Goal: Task Accomplishment & Management: Use online tool/utility

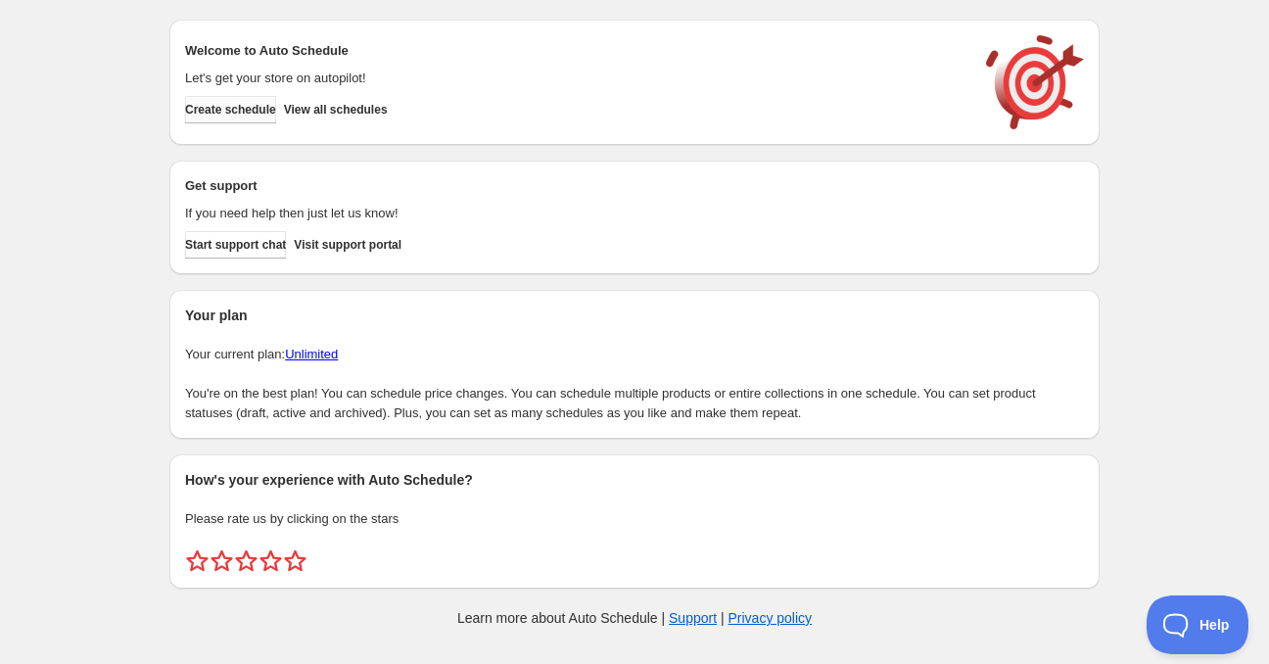
click at [244, 107] on span "Create schedule" at bounding box center [230, 110] width 91 height 16
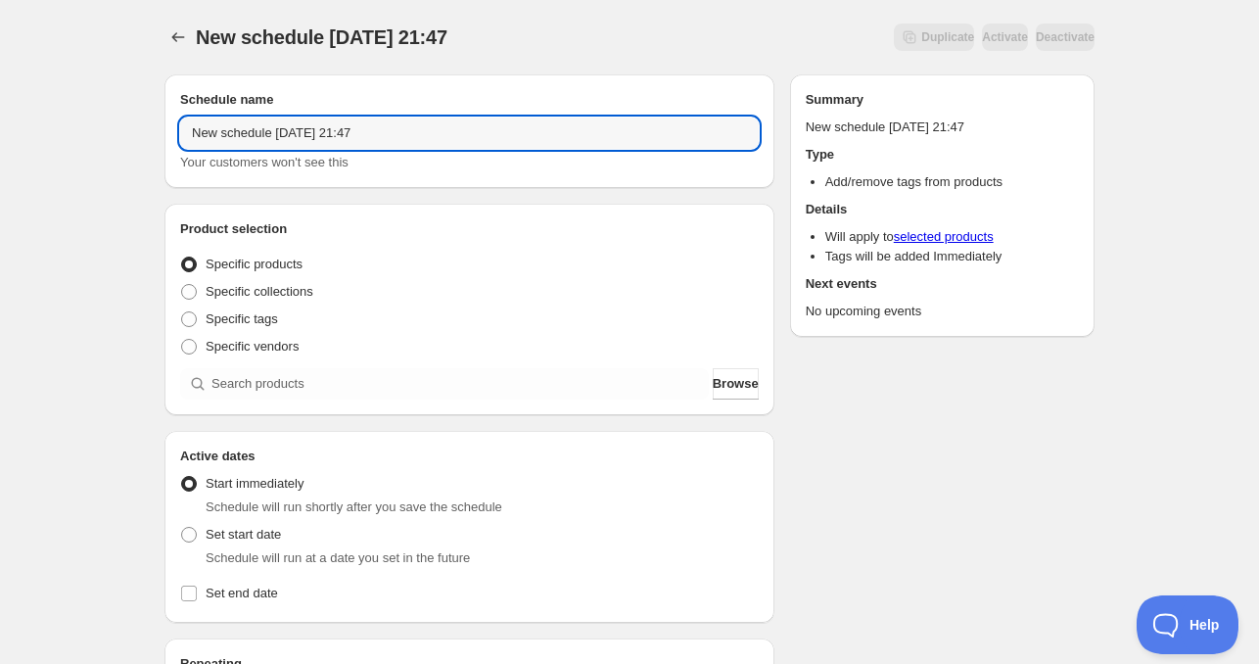
drag, startPoint x: 267, startPoint y: 135, endPoint x: 136, endPoint y: 152, distance: 132.2
click at [106, 128] on div "New schedule Oct 12 2025 21:47. This page is ready New schedule Oct 12 2025 21:…" at bounding box center [629, 593] width 1259 height 1186
click at [253, 137] on input "Mon Oct 12 2025 21:47" at bounding box center [469, 132] width 579 height 31
click at [255, 136] on input "Mon Oct 12 2025 21:47" at bounding box center [469, 132] width 579 height 31
drag, startPoint x: 286, startPoint y: 135, endPoint x: 427, endPoint y: 148, distance: 141.5
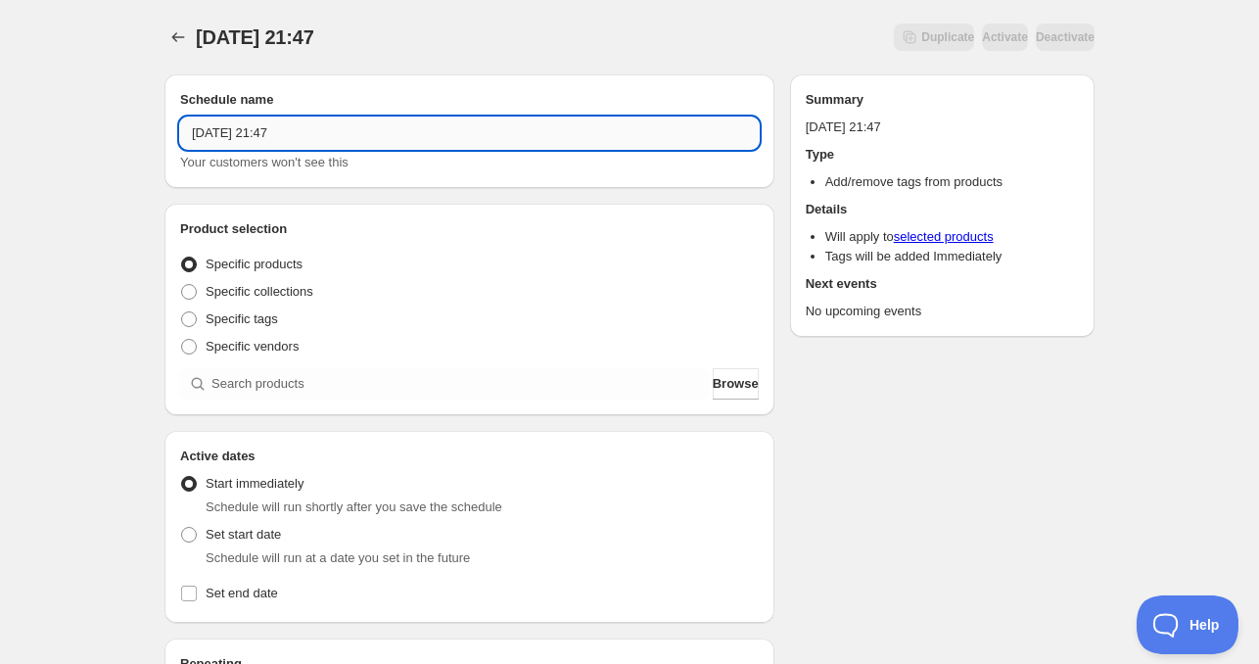
click at [427, 148] on input "Mon Oct 13 2025 21:47" at bounding box center [469, 132] width 579 height 31
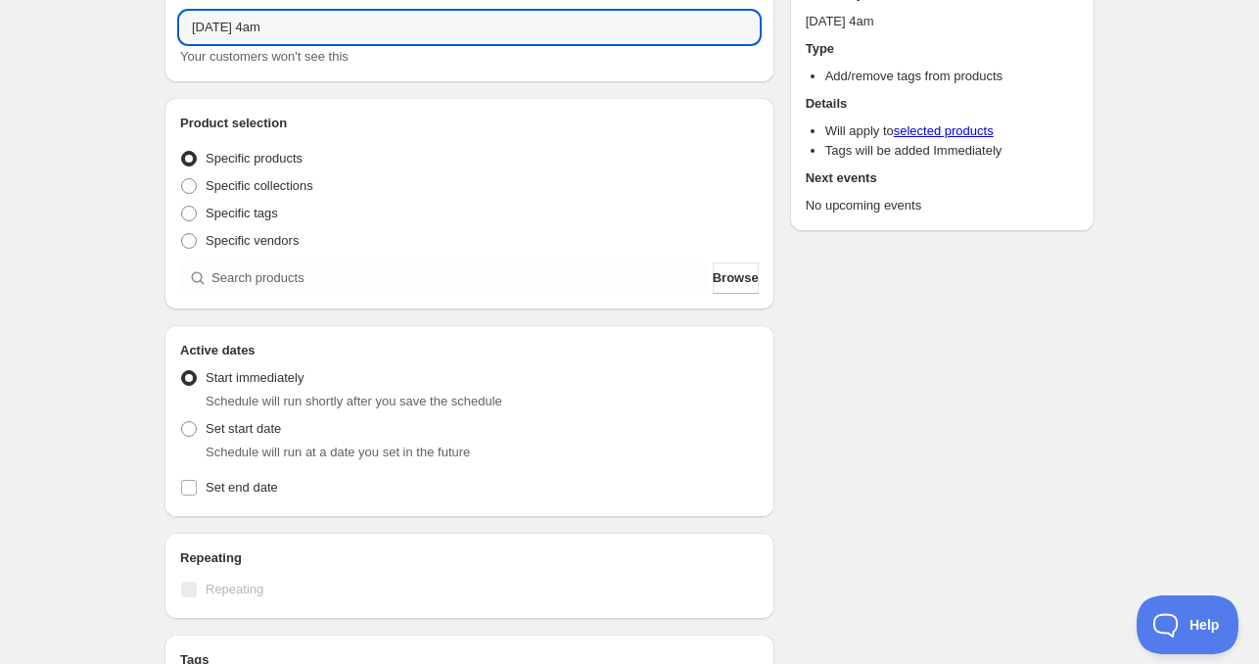
scroll to position [294, 0]
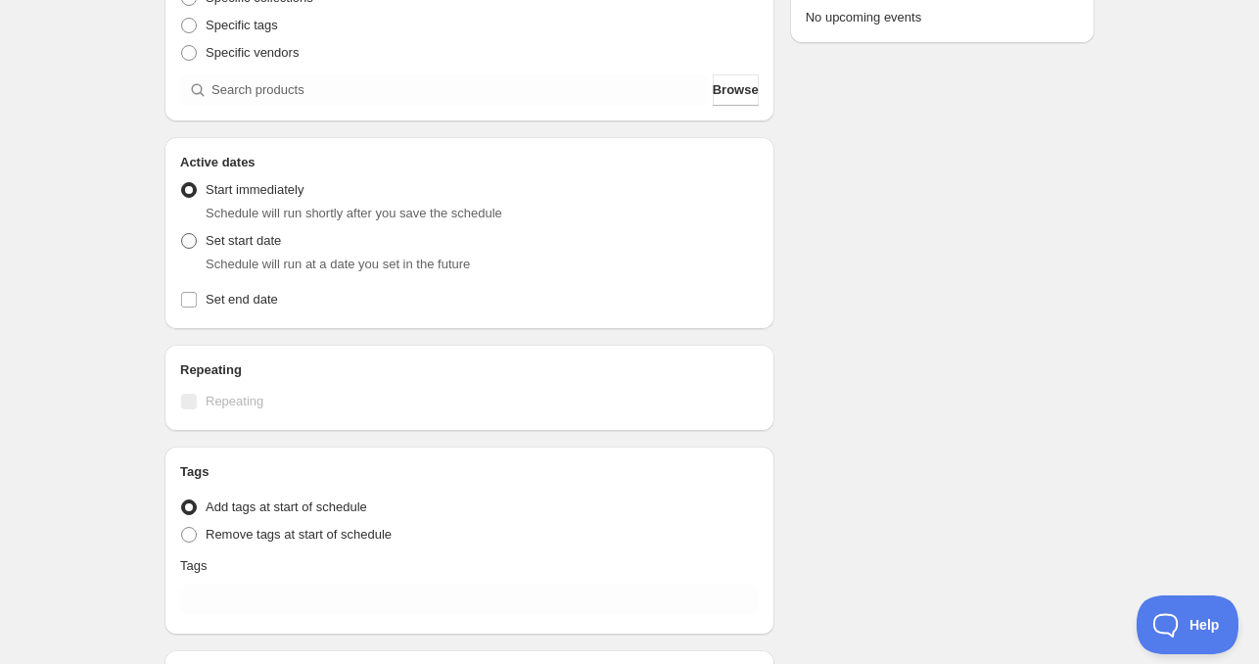
type input "Mon Oct 13 2025 4am"
click at [259, 239] on span "Set start date" at bounding box center [243, 240] width 75 height 15
click at [182, 234] on input "Set start date" at bounding box center [181, 233] width 1 height 1
radio input "true"
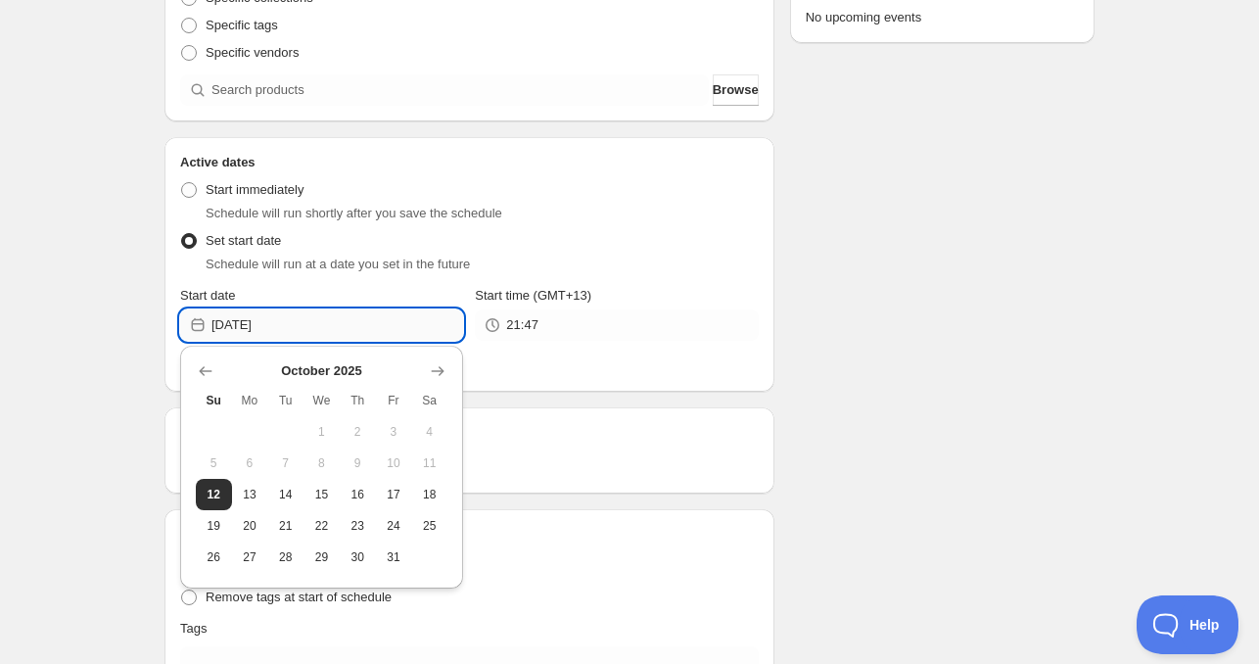
click at [275, 325] on input "2025-10-12" at bounding box center [337, 324] width 252 height 31
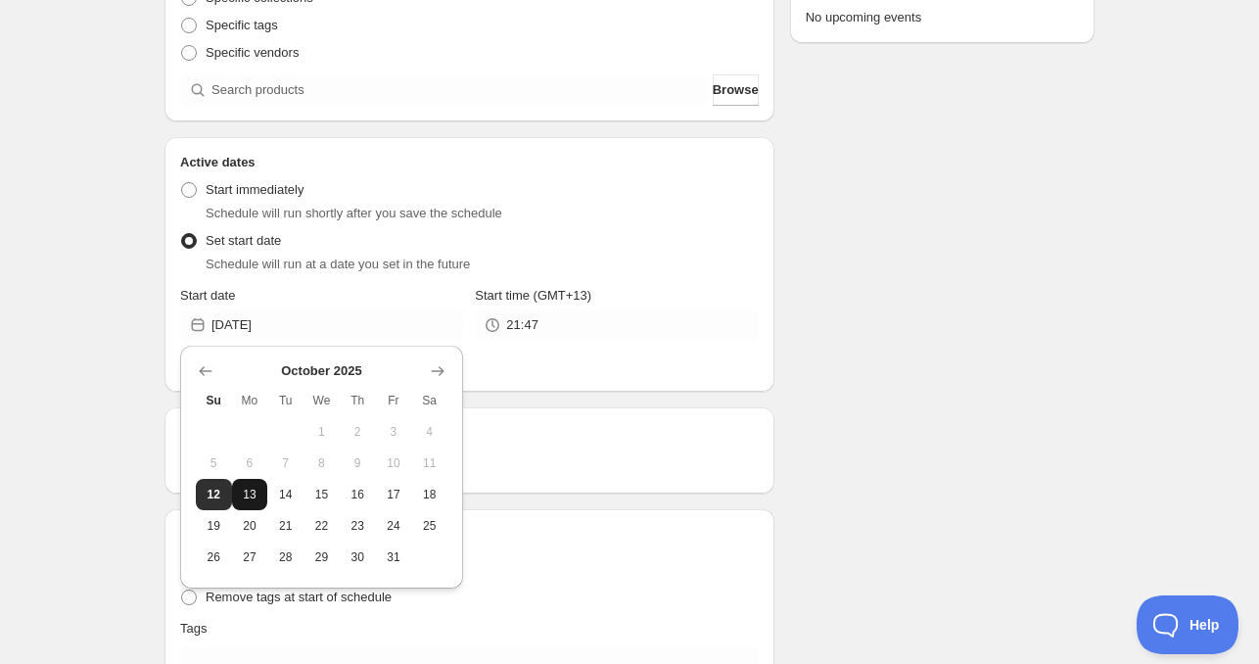
click at [262, 496] on button "13" at bounding box center [250, 494] width 36 height 31
type input "2025-10-13"
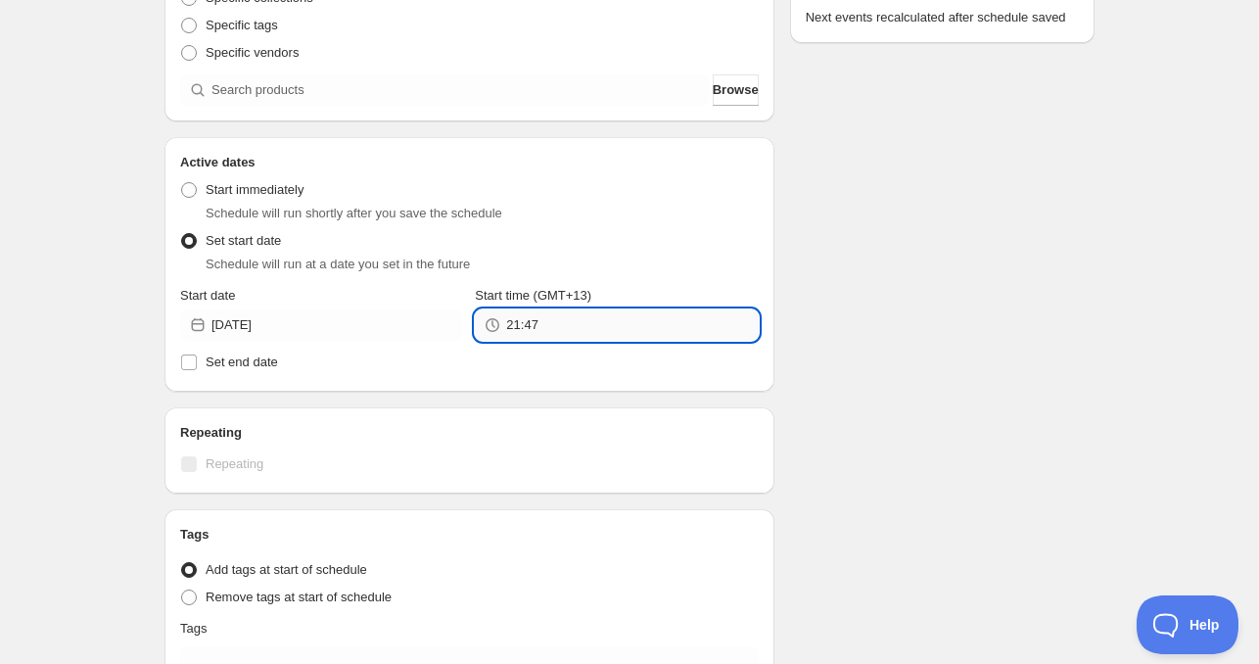
click at [553, 337] on input "21:47" at bounding box center [632, 324] width 252 height 31
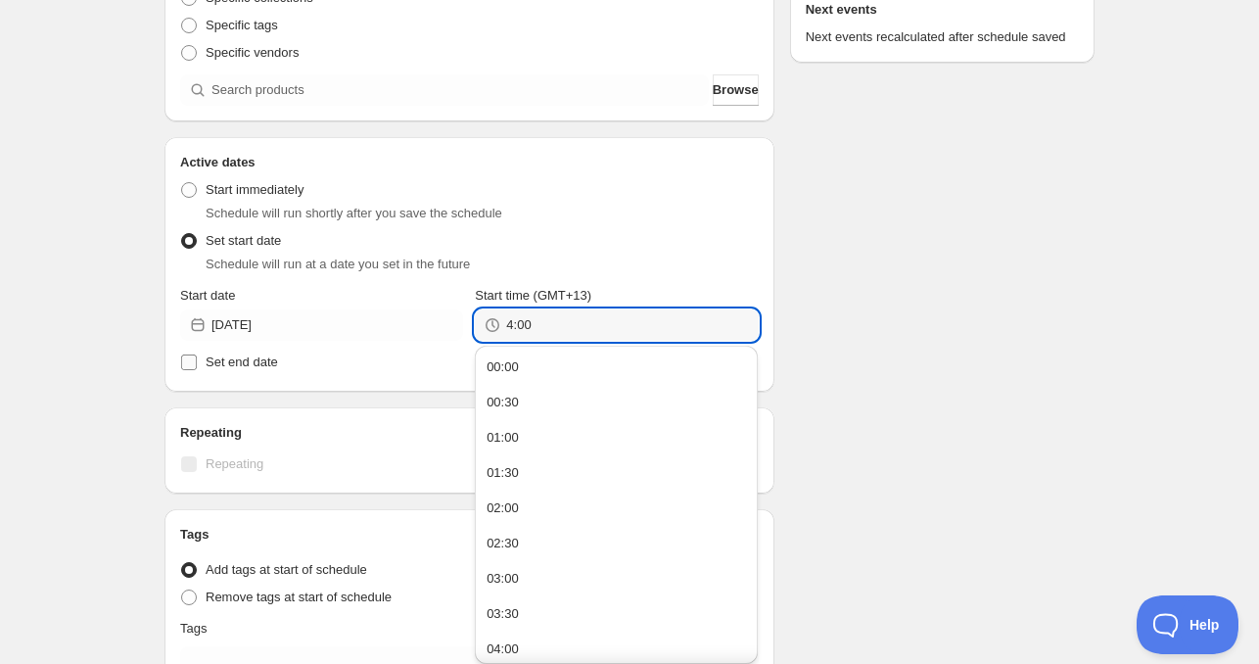
type input "04:00"
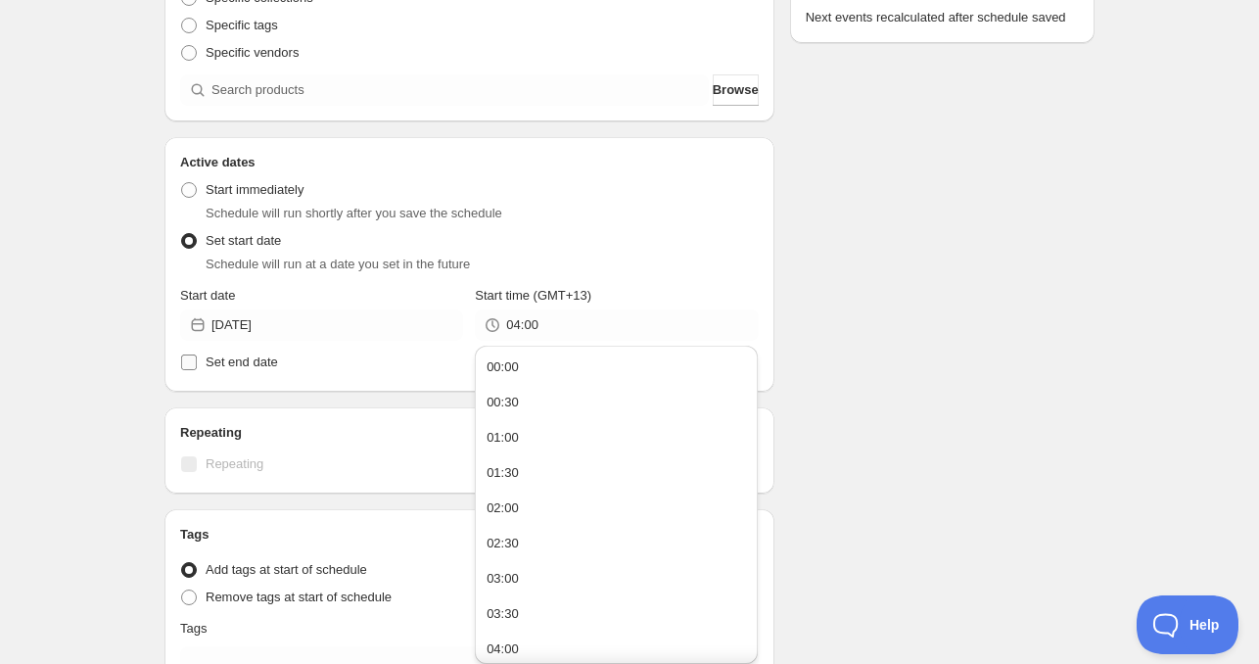
click at [270, 356] on span "Set end date" at bounding box center [242, 361] width 72 height 15
click at [197, 356] on input "Set end date" at bounding box center [189, 362] width 16 height 16
checkbox input "true"
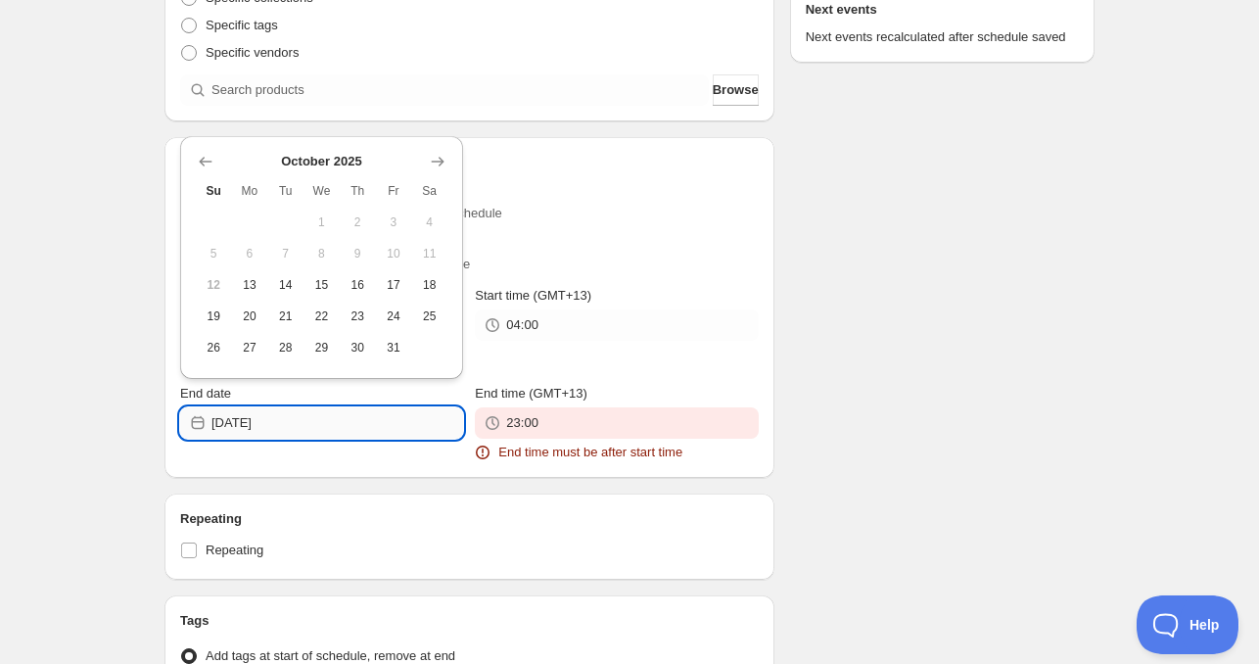
click at [301, 418] on input "2025-10-12" at bounding box center [337, 422] width 252 height 31
click at [281, 276] on button "14" at bounding box center [285, 284] width 36 height 31
type input "2025-10-14"
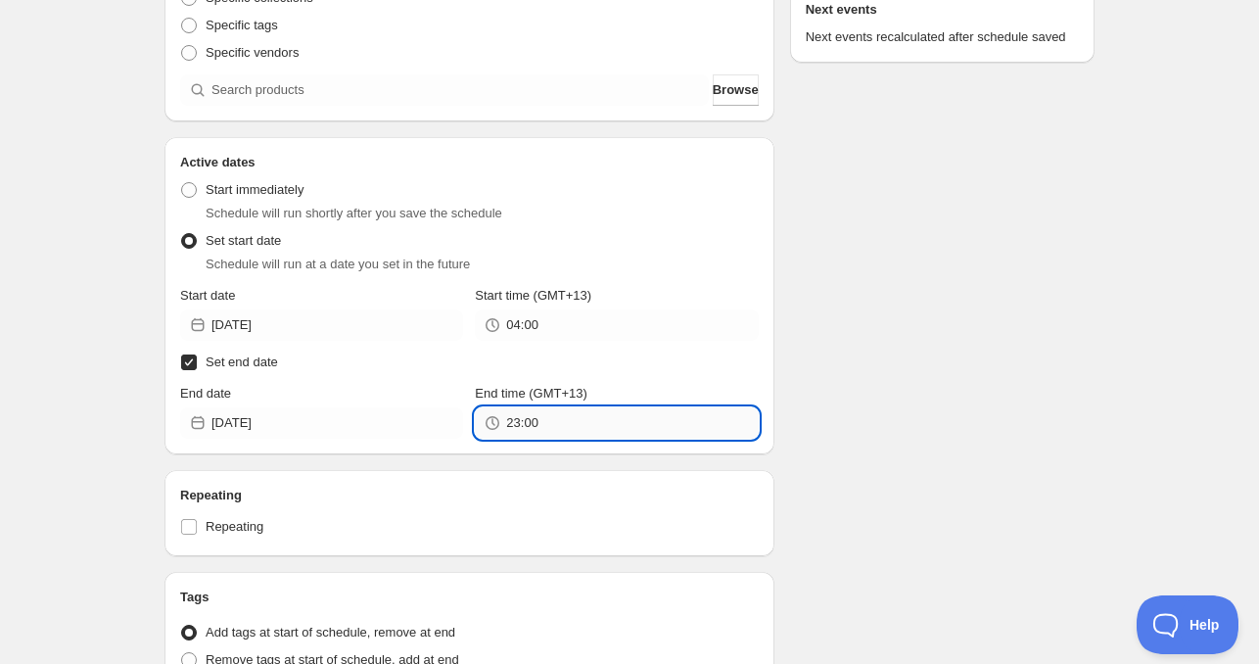
click at [558, 434] on input "23:00" at bounding box center [632, 422] width 252 height 31
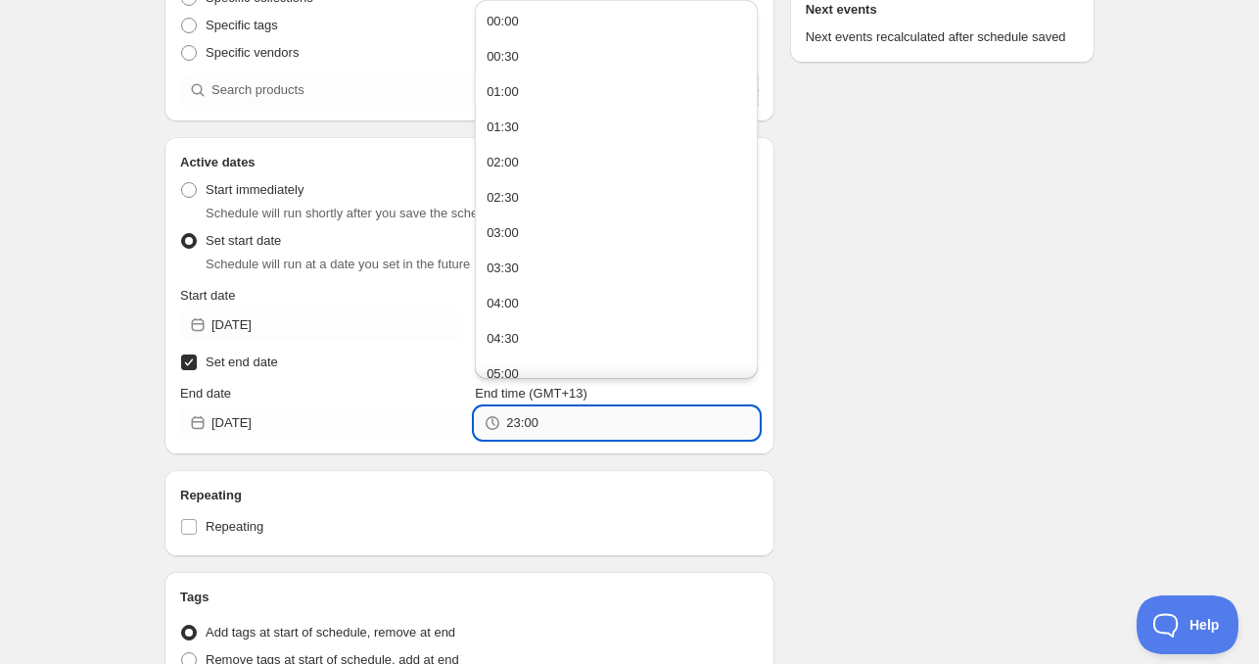
paste input "4"
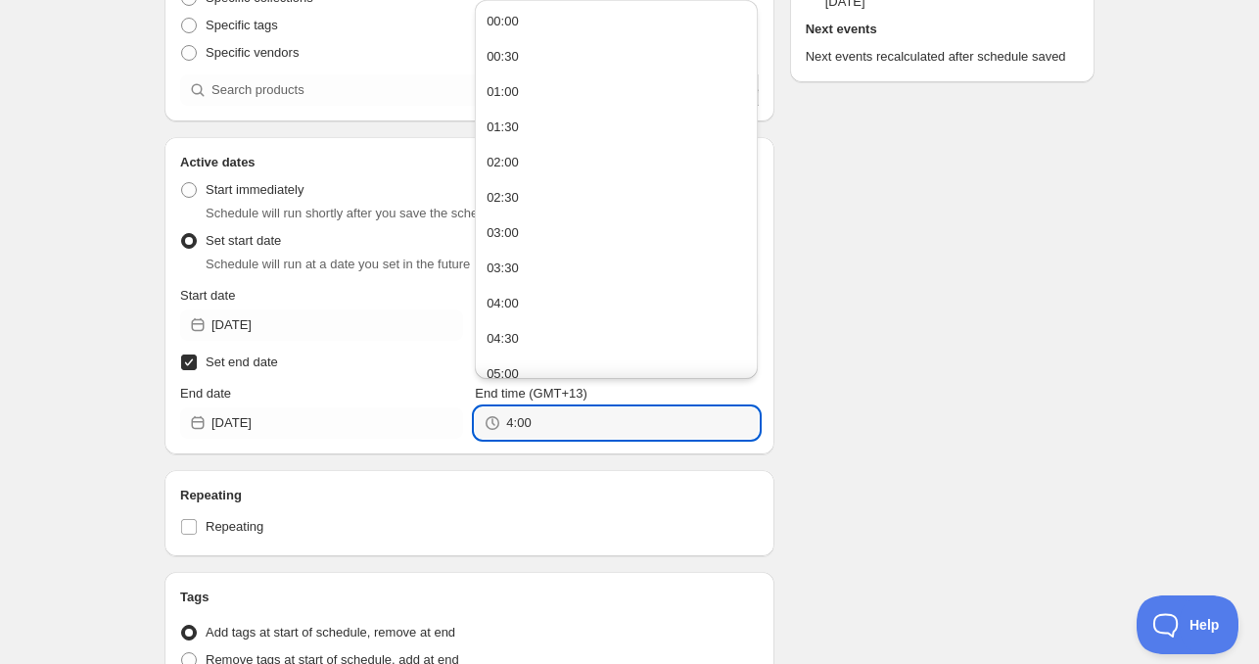
type input "04:00"
click at [647, 467] on div "Schedule name Mon Oct 13 2025 4am Your customers won't see this Product selecti…" at bounding box center [469, 357] width 610 height 1153
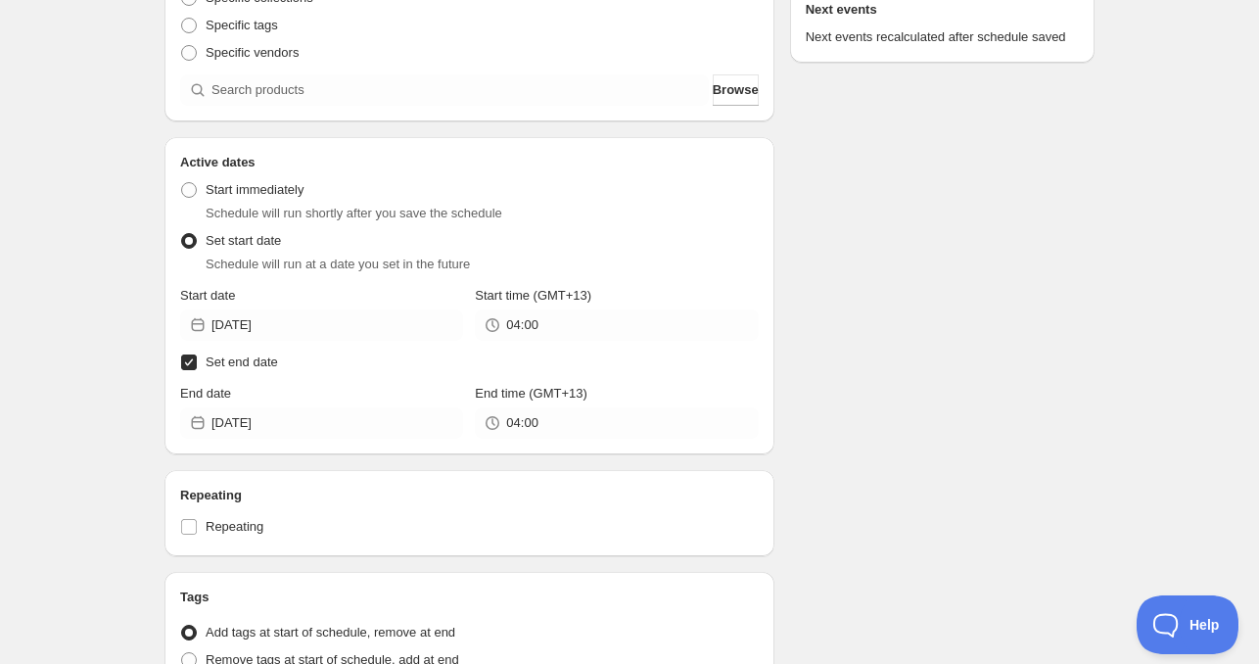
scroll to position [645, 0]
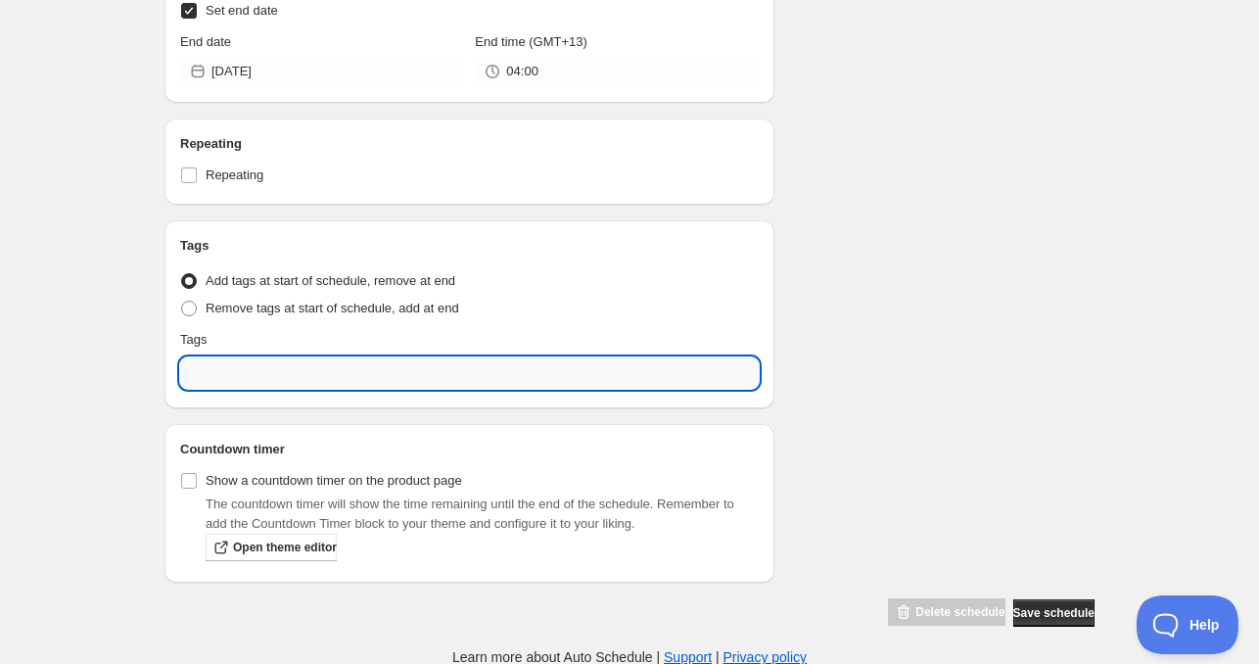
click at [282, 383] on input "text" at bounding box center [469, 372] width 579 height 31
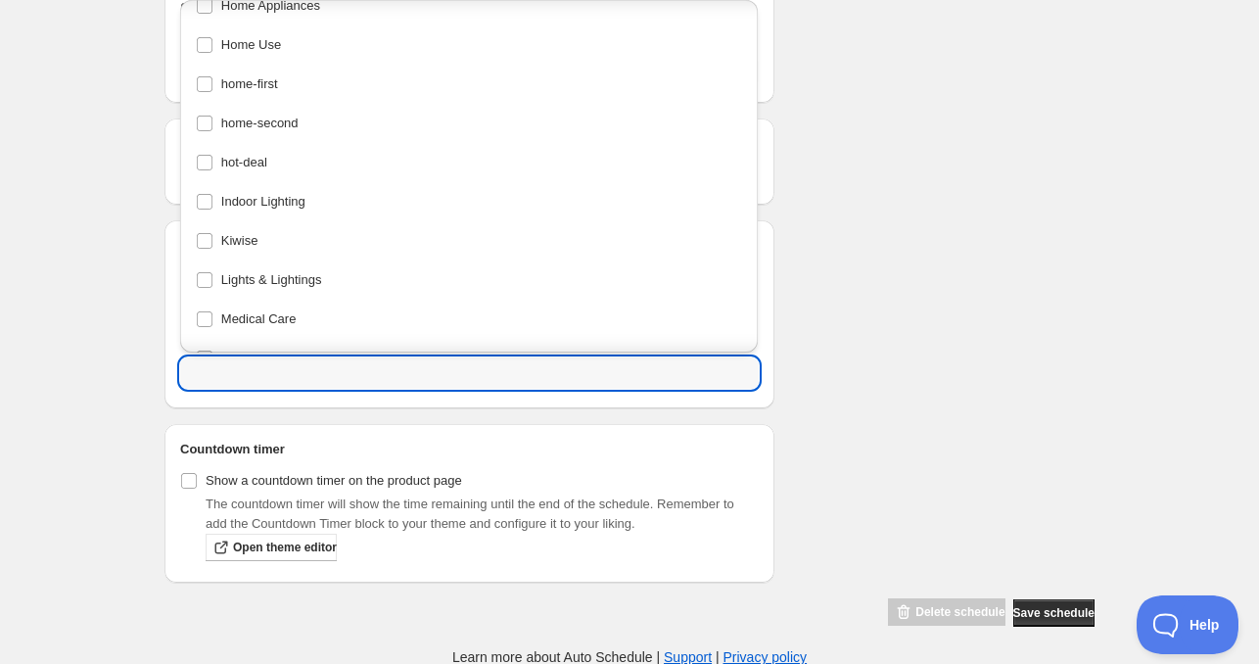
scroll to position [685, 0]
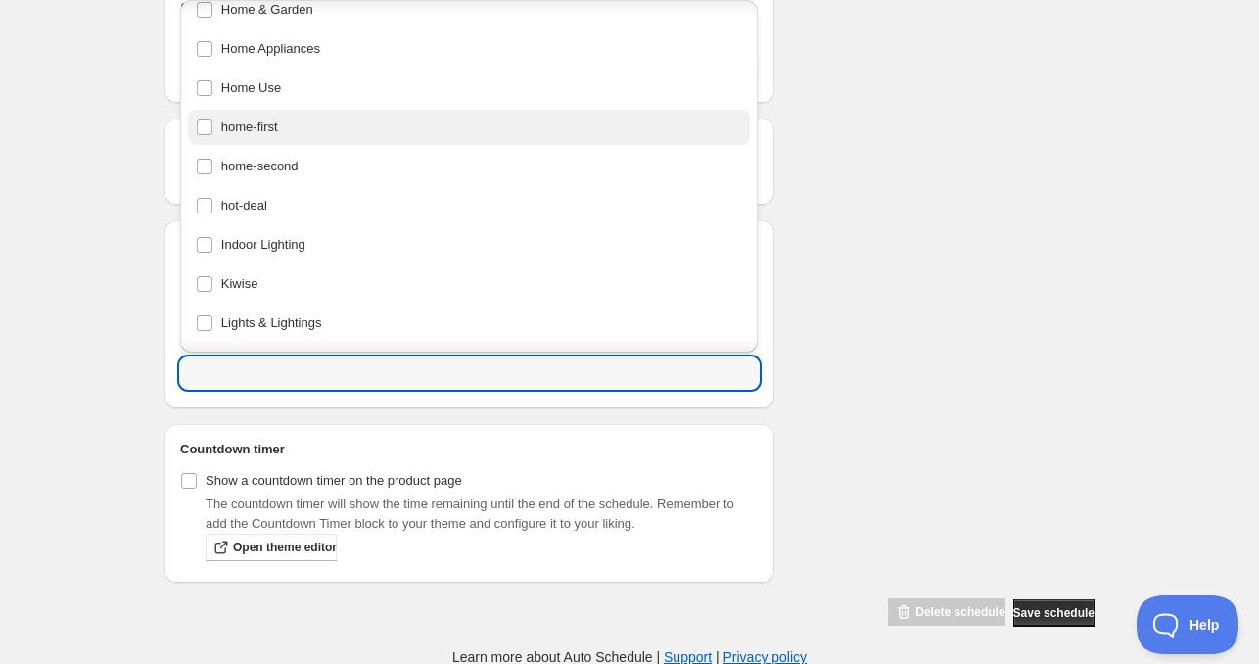
click at [247, 123] on div "home-first" at bounding box center [469, 127] width 547 height 27
type input "home-first"
checkbox input "true"
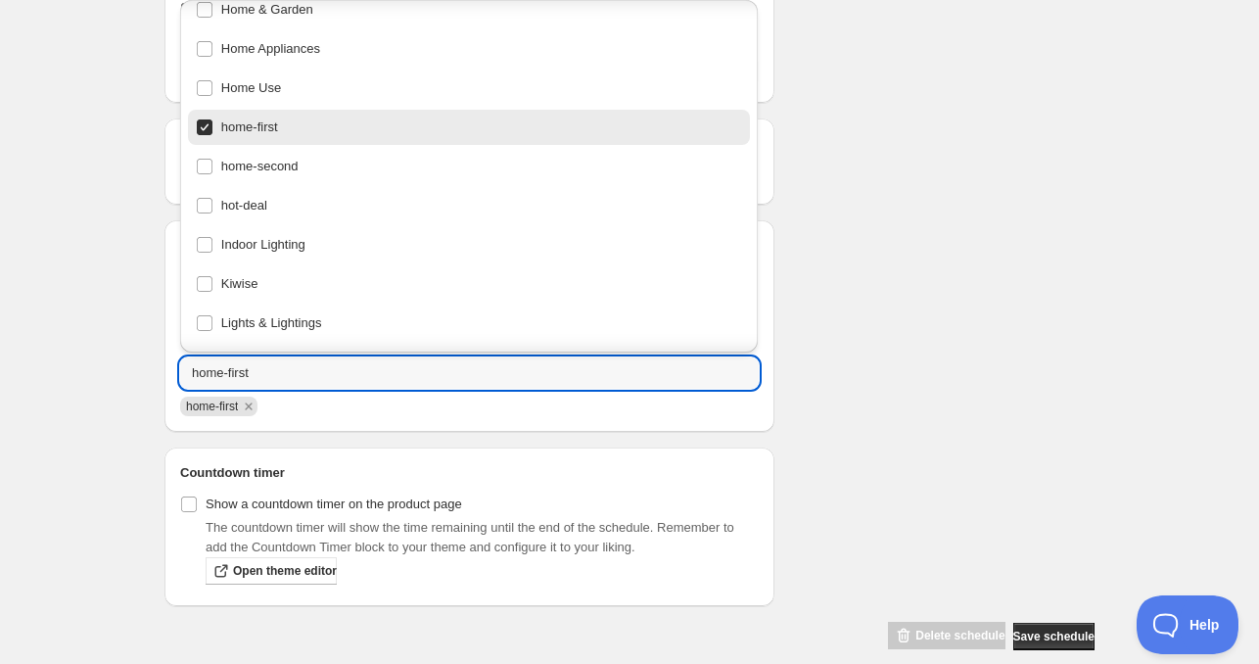
click at [997, 274] on div "Schedule name Mon Oct 13 2025 4am Your customers won't see this Product selecti…" at bounding box center [622, 32] width 946 height 1237
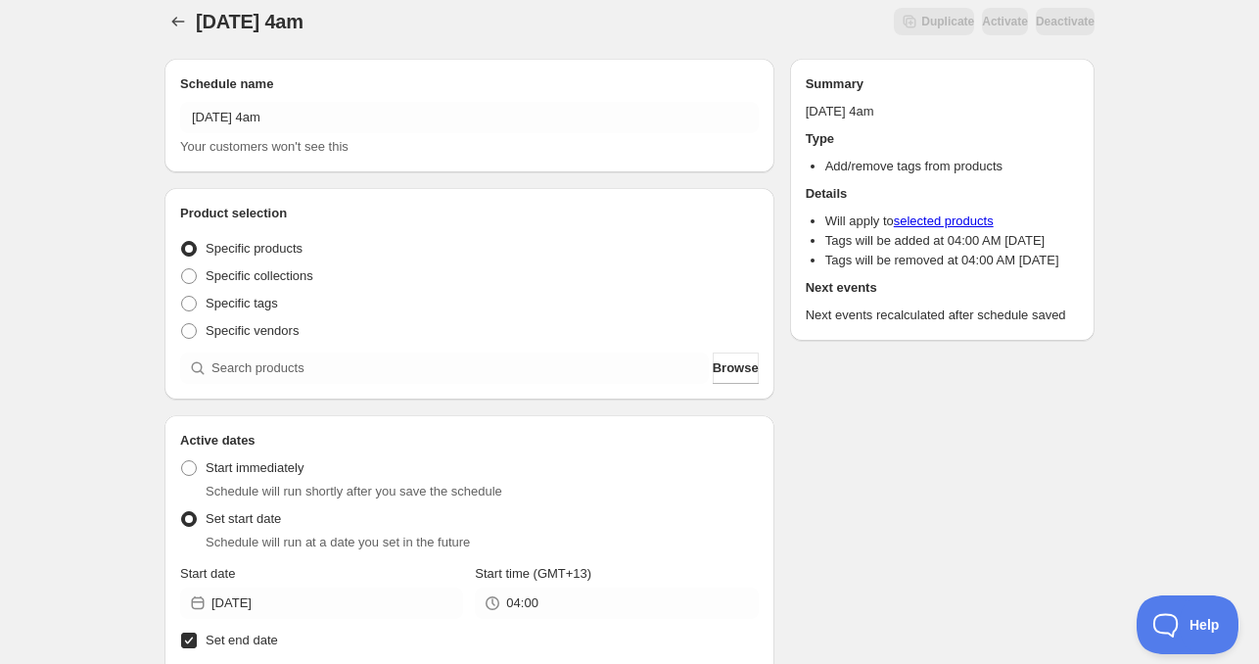
scroll to position [0, 0]
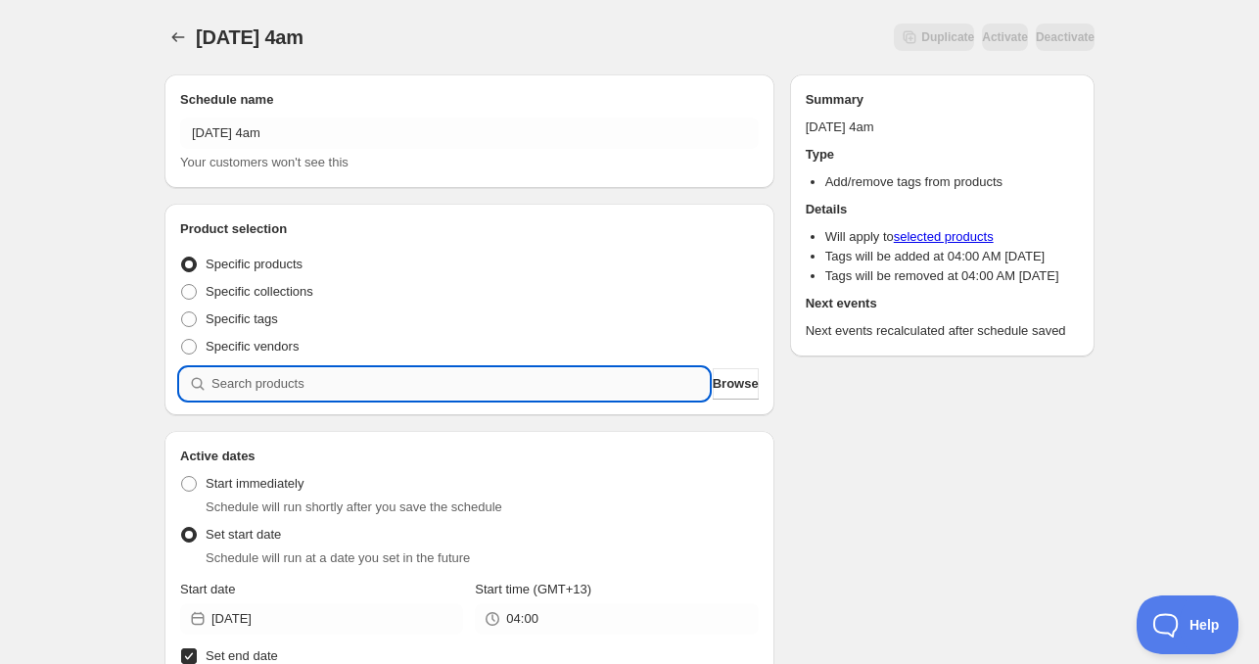
drag, startPoint x: 335, startPoint y: 379, endPoint x: 333, endPoint y: 390, distance: 10.9
click at [335, 379] on input "search" at bounding box center [459, 383] width 497 height 31
click at [295, 295] on span "Specific collections" at bounding box center [260, 291] width 108 height 15
click at [182, 285] on input "Specific collections" at bounding box center [181, 284] width 1 height 1
radio input "true"
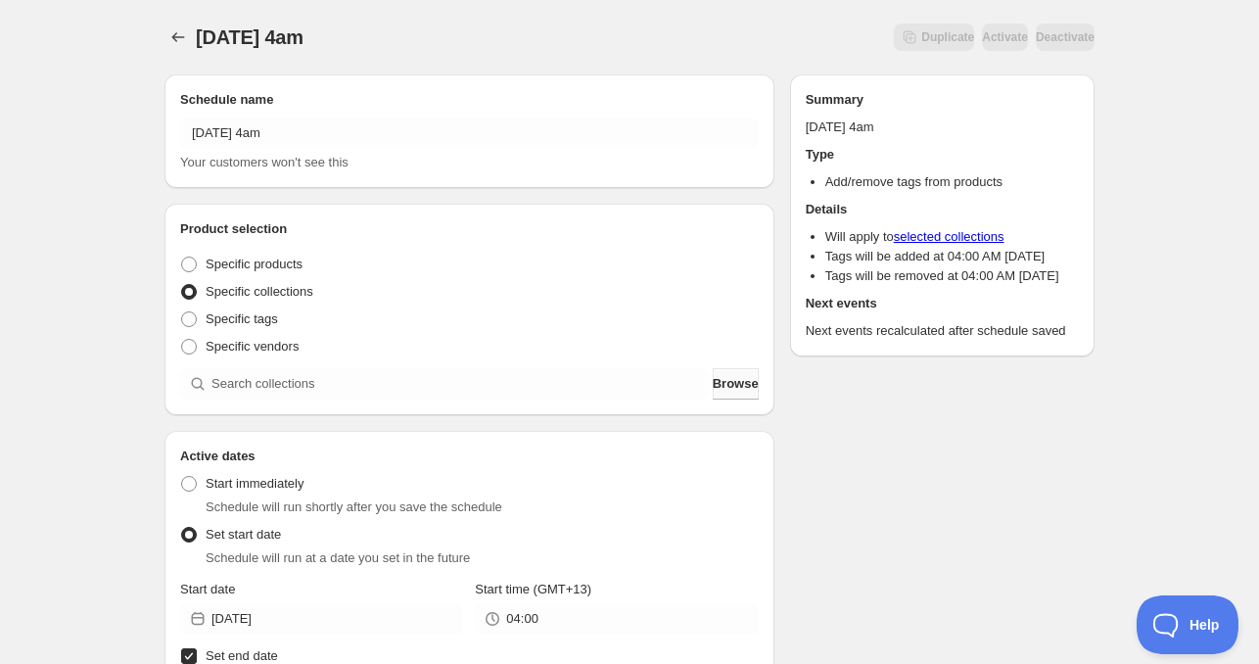
click at [713, 390] on span "Browse" at bounding box center [736, 384] width 46 height 20
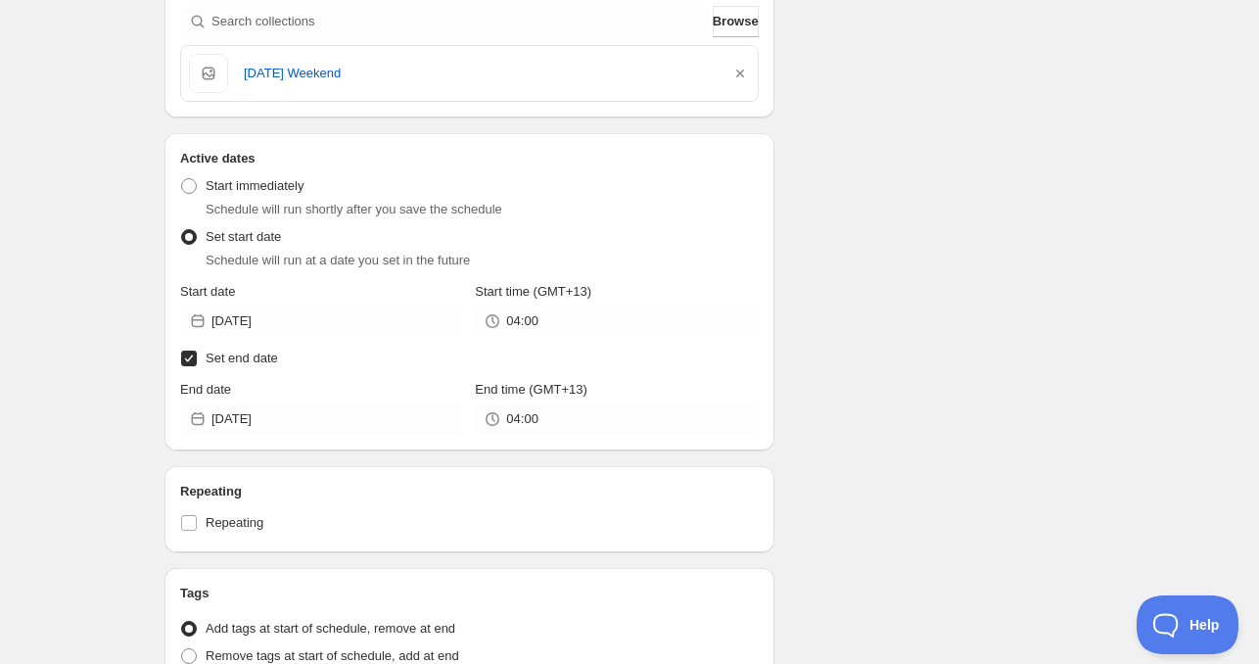
scroll to position [392, 0]
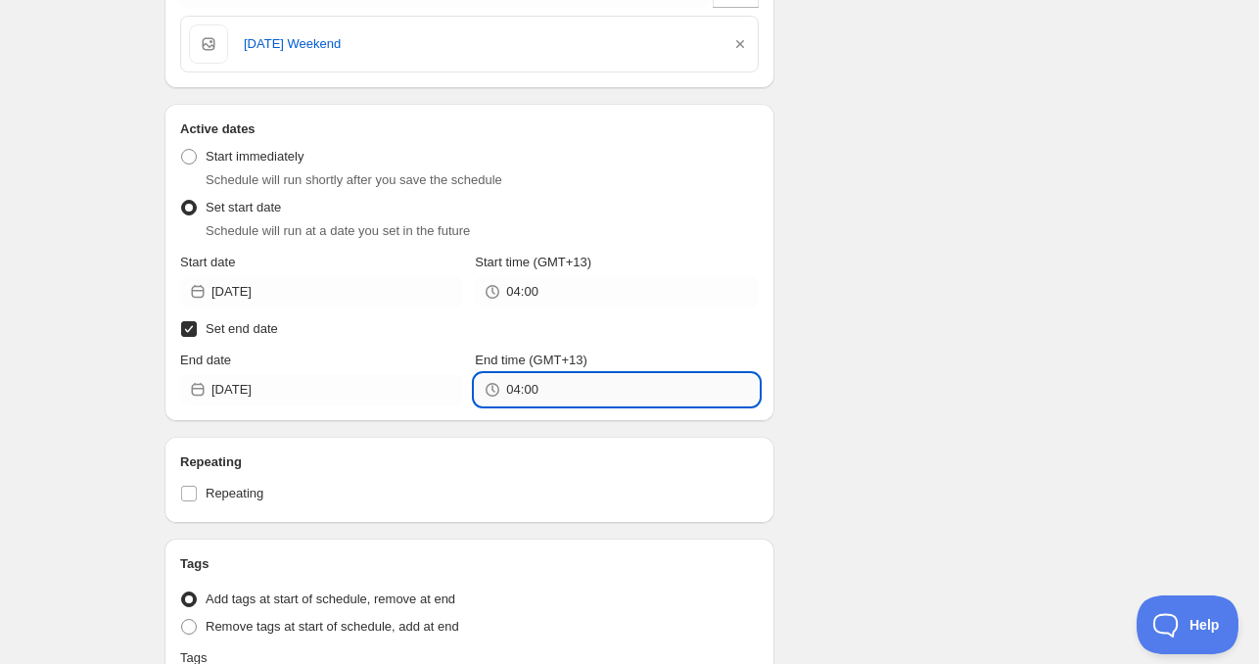
click at [581, 396] on input "04:00" at bounding box center [632, 389] width 252 height 31
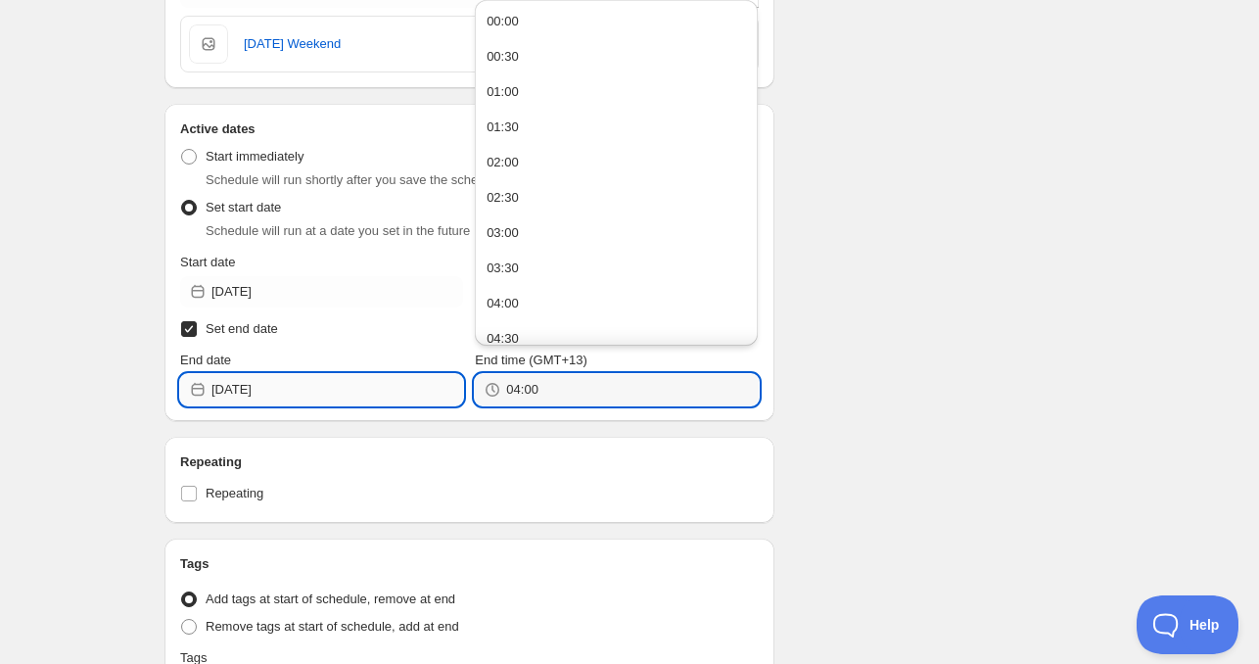
click at [306, 386] on input "2025-10-14" at bounding box center [337, 389] width 252 height 31
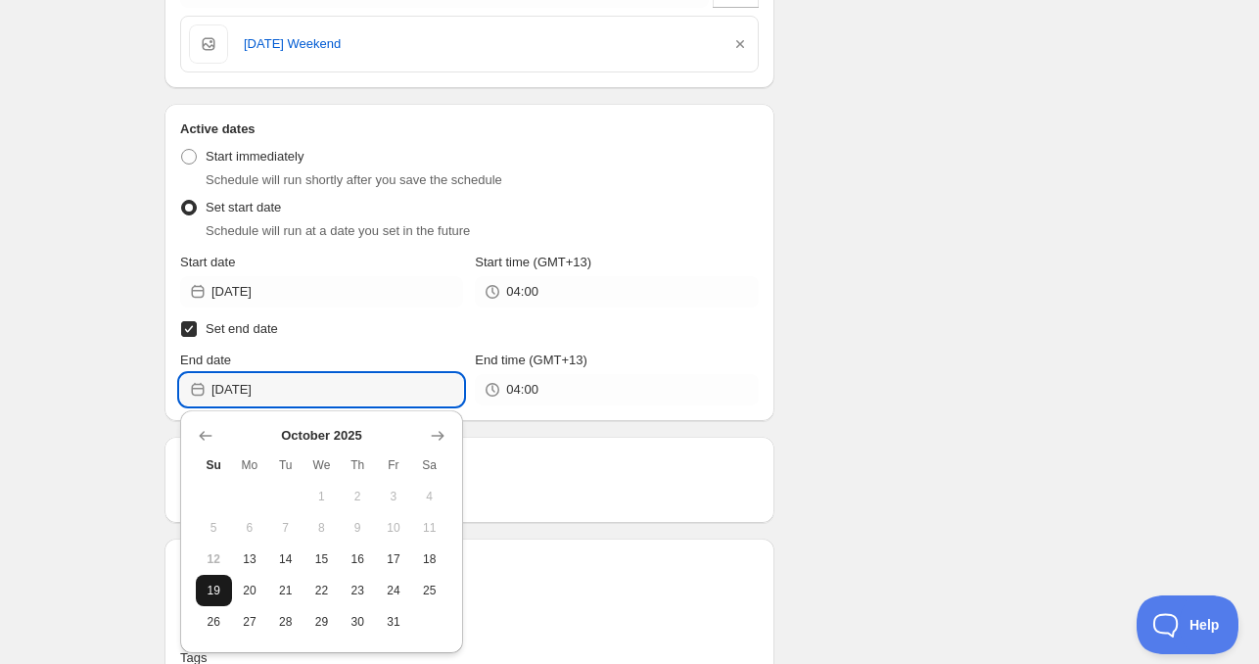
click at [216, 588] on span "19" at bounding box center [214, 590] width 21 height 16
type input "2025-10-19"
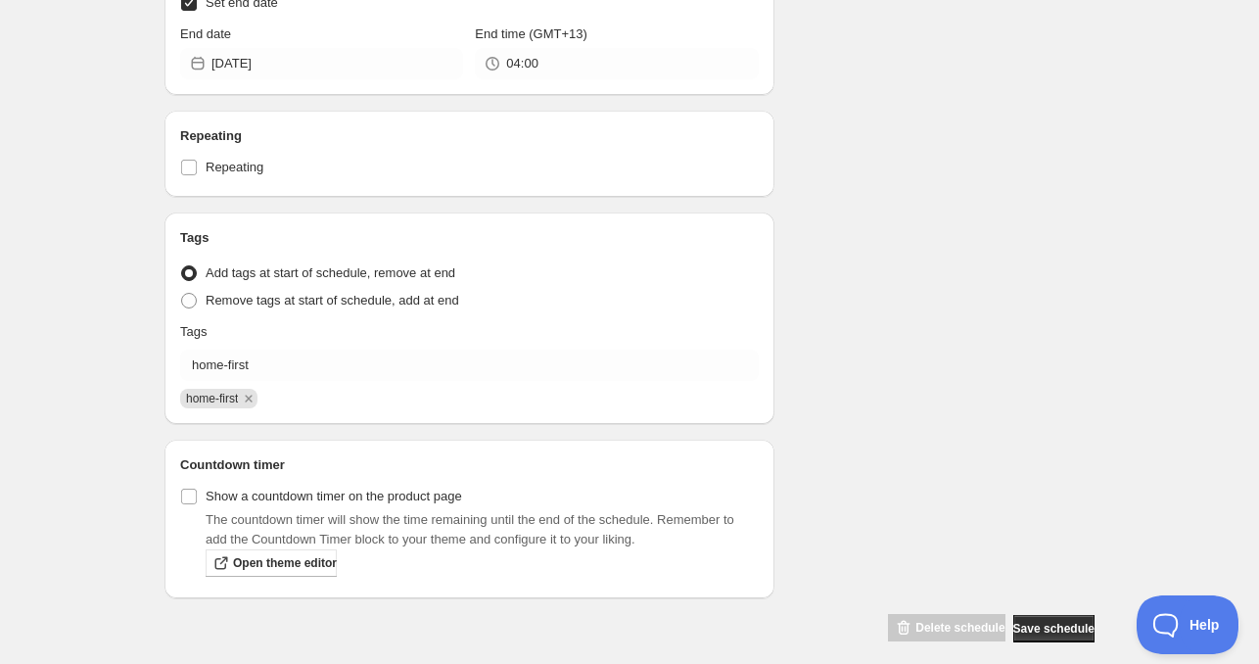
scroll to position [733, 0]
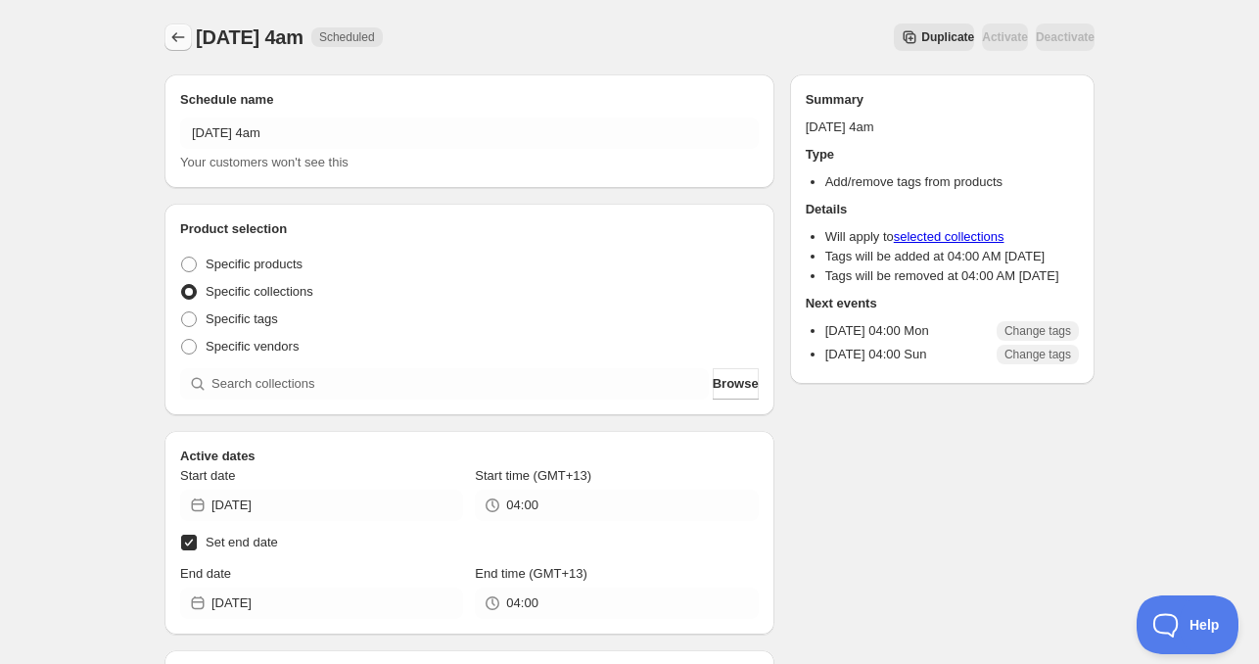
click at [172, 43] on icon "Schedules" at bounding box center [178, 37] width 20 height 20
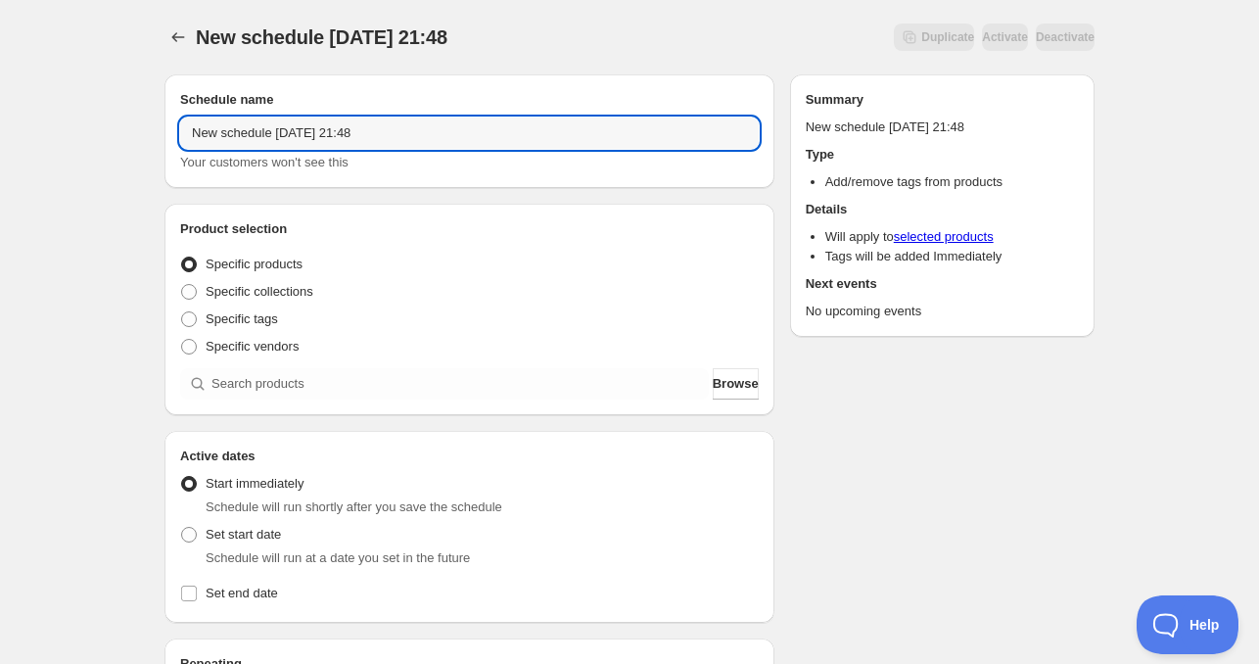
drag, startPoint x: 273, startPoint y: 138, endPoint x: 84, endPoint y: 120, distance: 189.7
click at [102, 124] on div "New schedule Oct 12 2025 21:48. This page is ready New schedule Oct 12 2025 21:…" at bounding box center [629, 593] width 1259 height 1186
click at [259, 134] on input "Mon Oct 12 2025 21:48" at bounding box center [469, 132] width 579 height 31
drag, startPoint x: 291, startPoint y: 124, endPoint x: 378, endPoint y: 142, distance: 88.9
click at [332, 132] on input "Mon Oct 13 2025 21:48" at bounding box center [469, 132] width 579 height 31
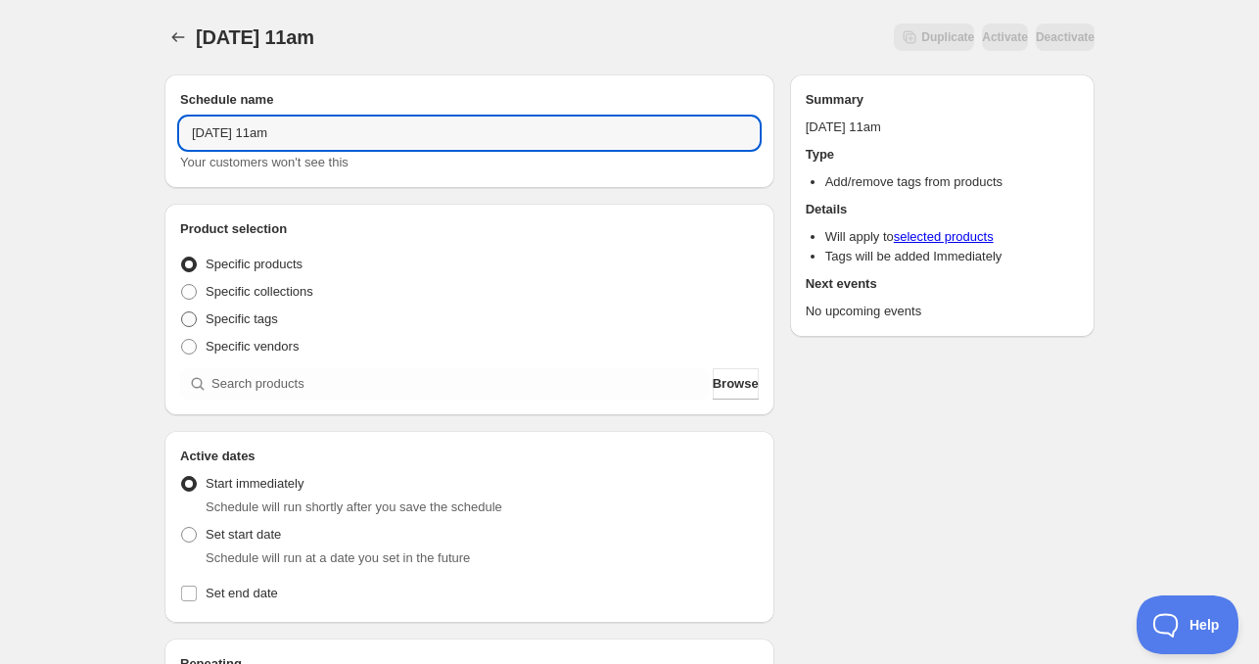
type input "Mon Oct 13 2025 11am"
click at [248, 315] on span "Specific tags" at bounding box center [242, 318] width 72 height 15
click at [182, 312] on input "Specific tags" at bounding box center [181, 311] width 1 height 1
radio input "true"
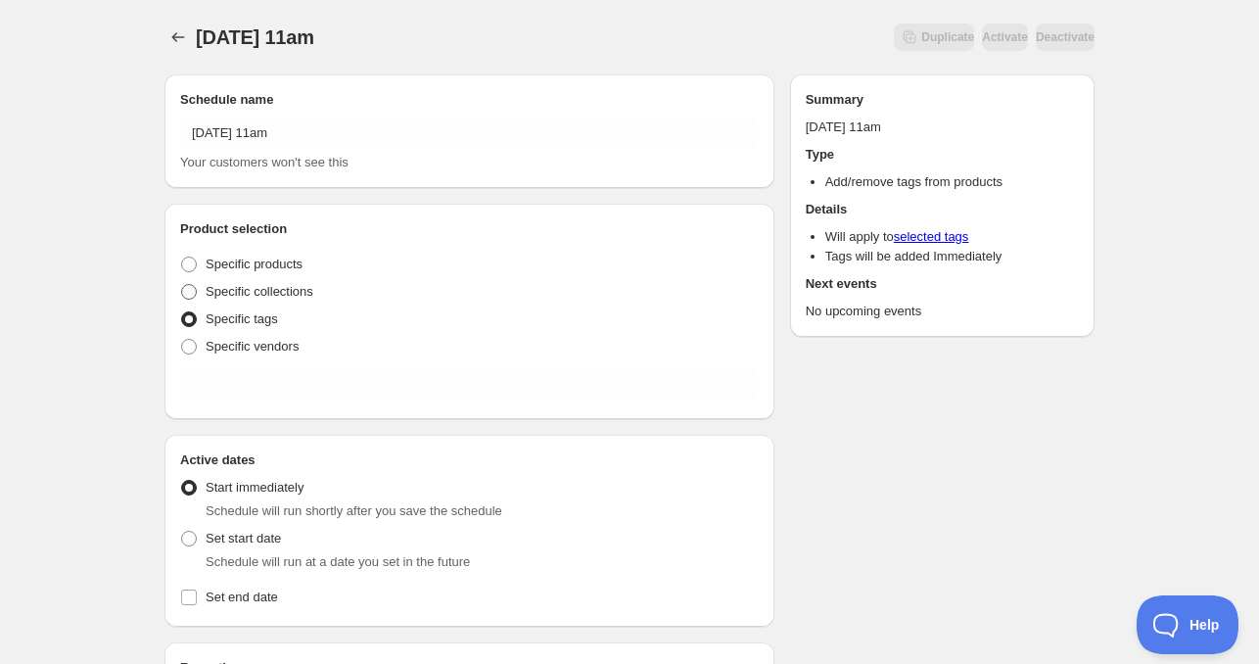
click at [255, 297] on span "Specific collections" at bounding box center [260, 291] width 108 height 15
click at [182, 285] on input "Specific collections" at bounding box center [181, 284] width 1 height 1
radio input "true"
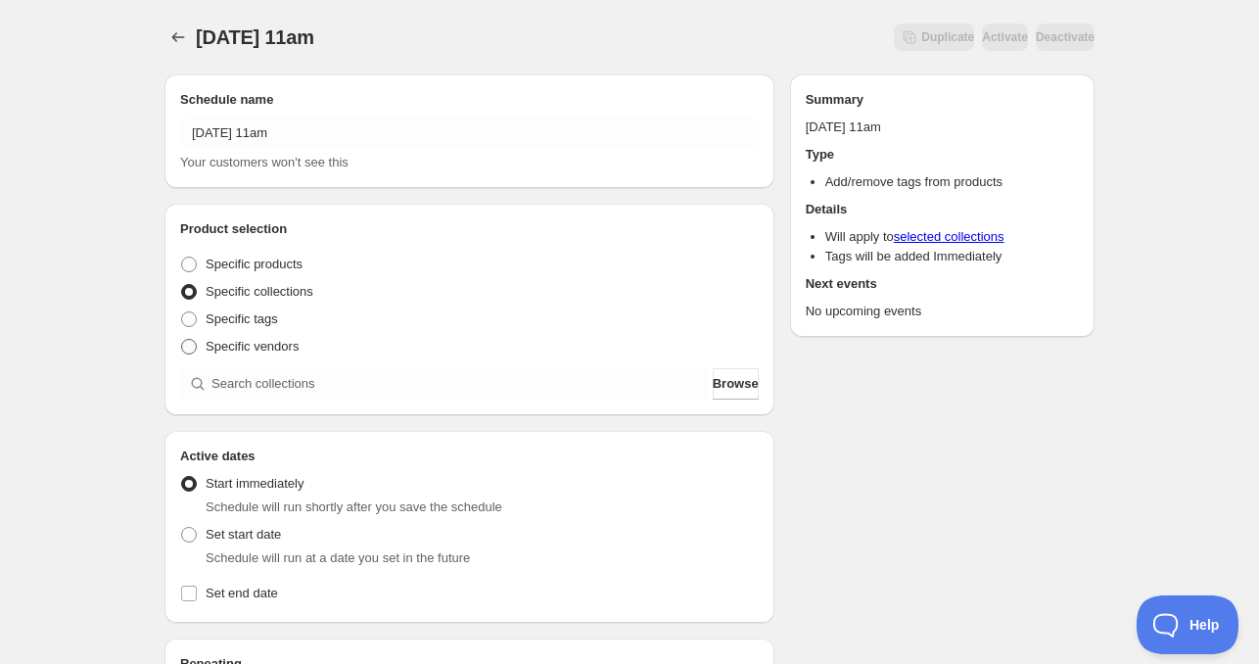
click at [262, 355] on span "Specific vendors" at bounding box center [252, 347] width 93 height 20
click at [182, 340] on input "Specific vendors" at bounding box center [181, 339] width 1 height 1
radio input "true"
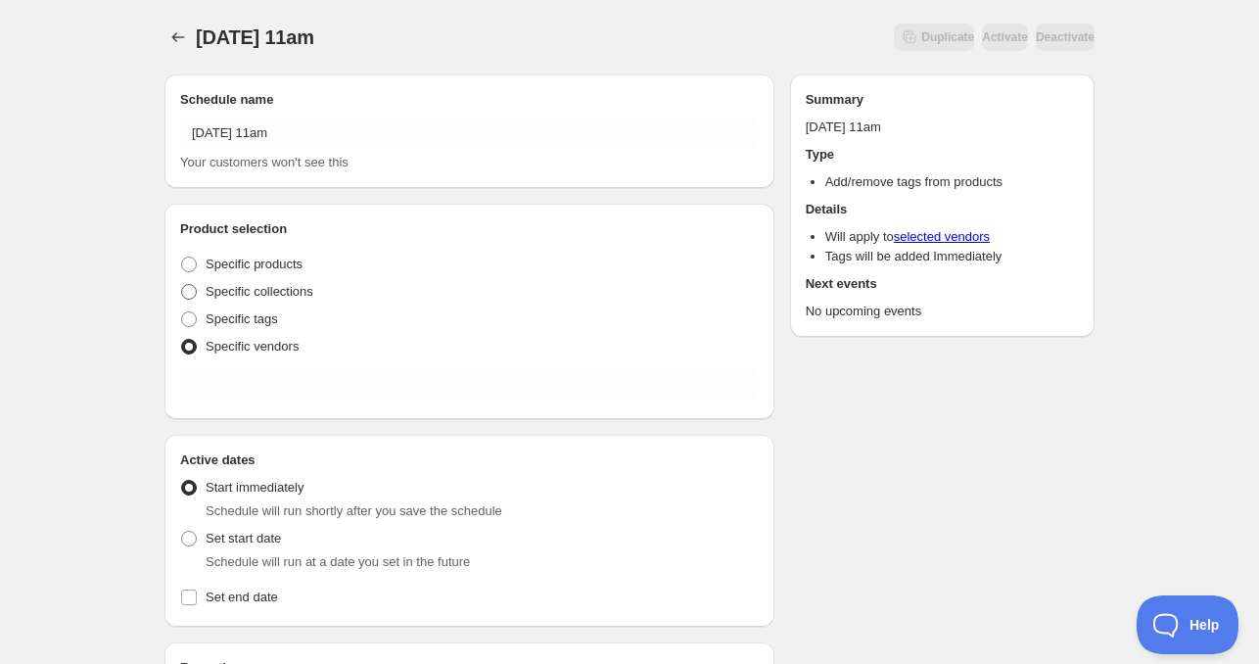
click at [269, 287] on span "Specific collections" at bounding box center [260, 291] width 108 height 15
click at [182, 285] on input "Specific collections" at bounding box center [181, 284] width 1 height 1
radio input "true"
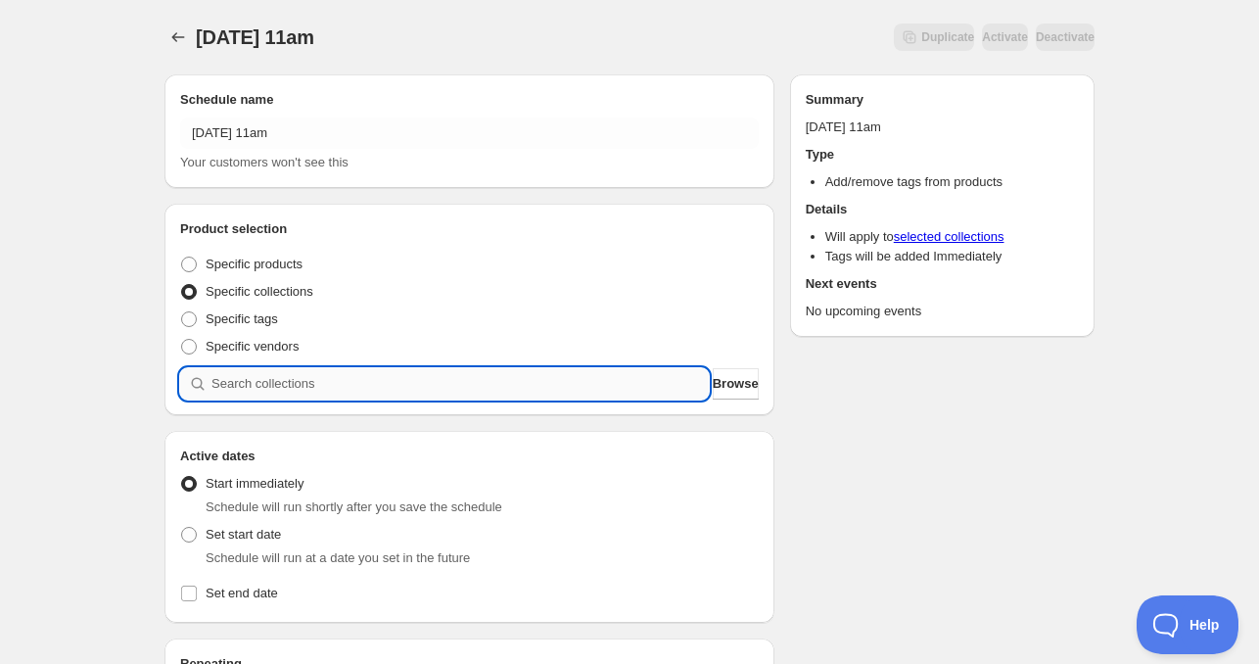
click at [364, 375] on input "search" at bounding box center [459, 383] width 497 height 31
click at [720, 386] on span "Browse" at bounding box center [736, 384] width 46 height 20
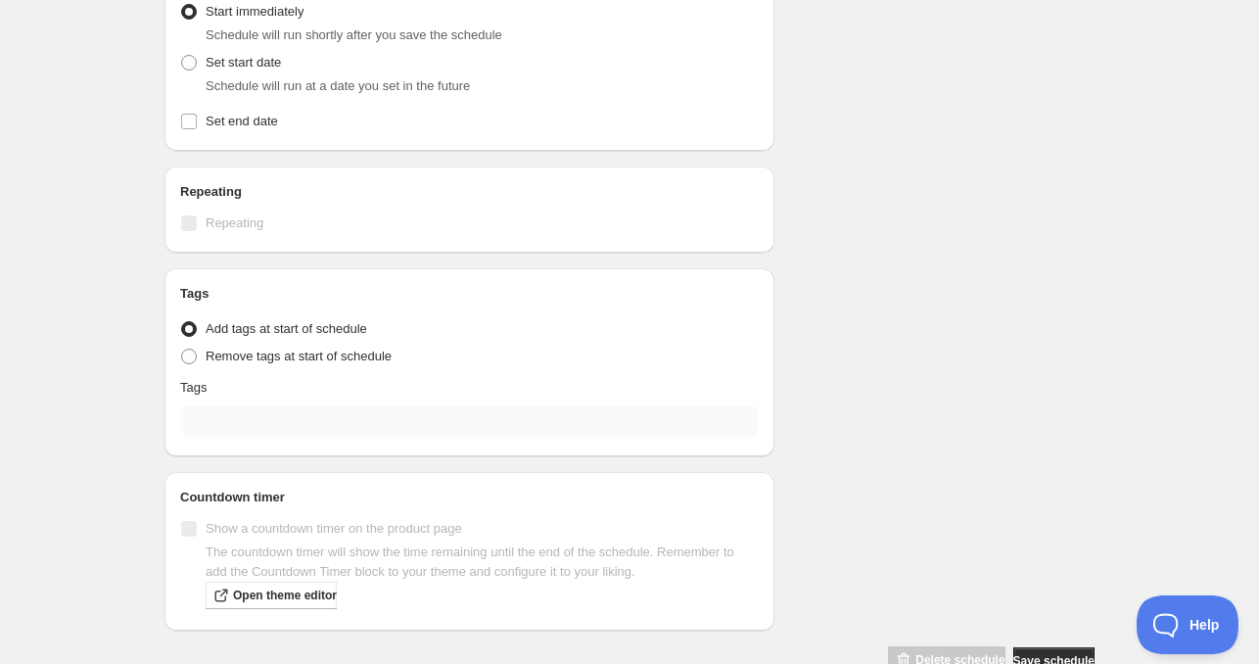
scroll to position [583, 0]
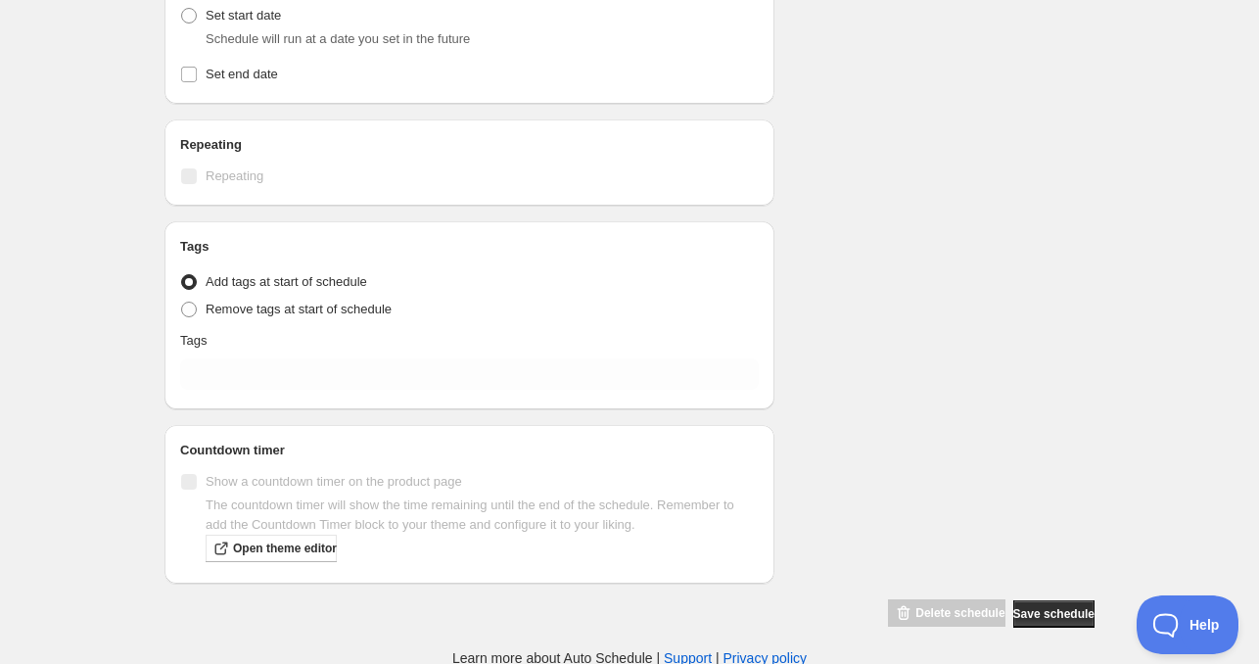
click at [227, 389] on div "Tags Tag type Add tags at start of schedule Remove tags at start of schedule Ta…" at bounding box center [469, 315] width 579 height 157
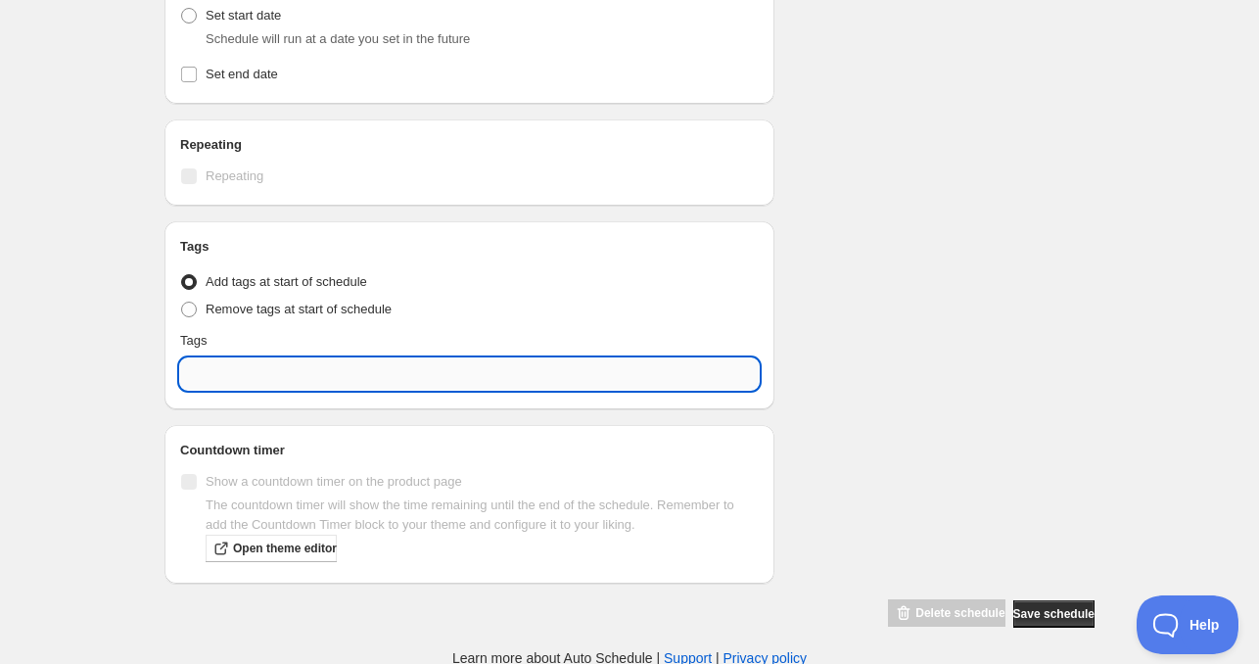
click at [231, 367] on input "text" at bounding box center [469, 373] width 579 height 31
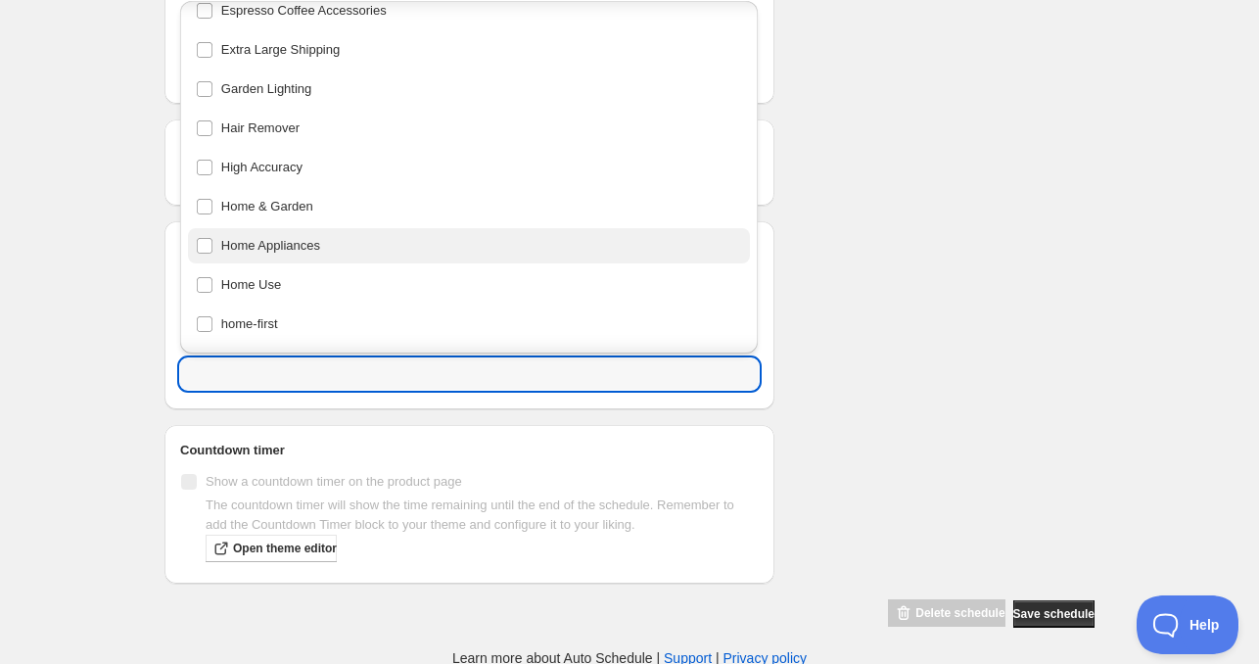
scroll to position [587, 0]
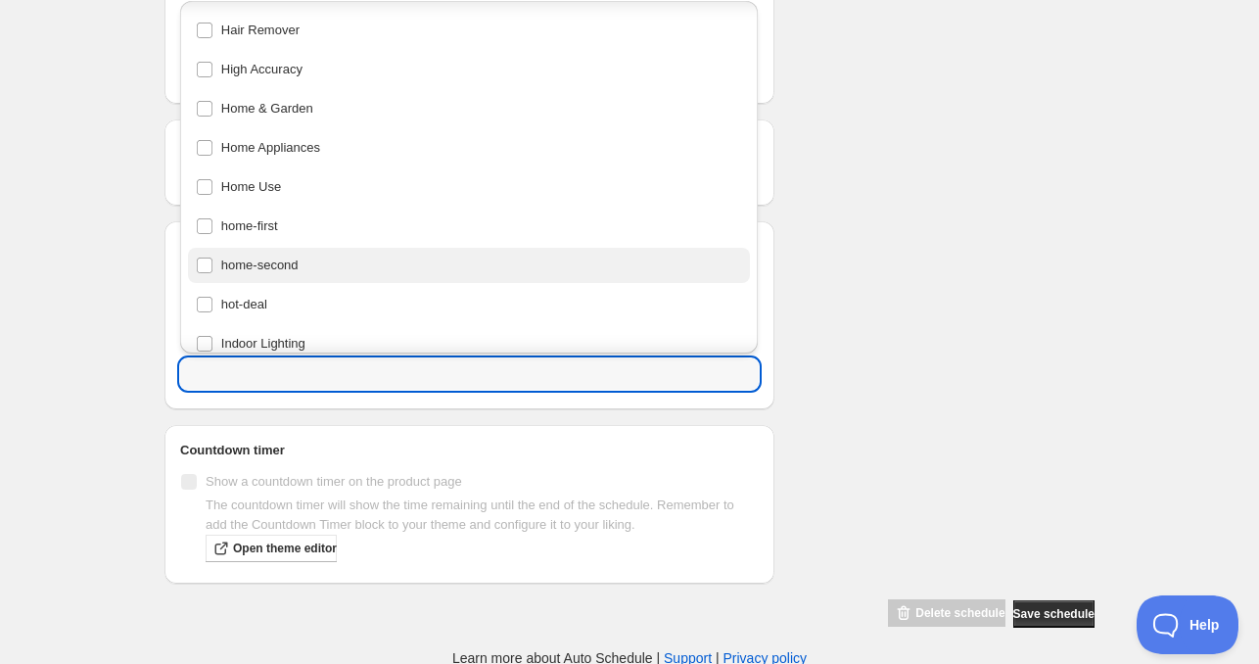
click at [301, 263] on div "home-second" at bounding box center [469, 265] width 547 height 27
type input "home-second"
checkbox input "true"
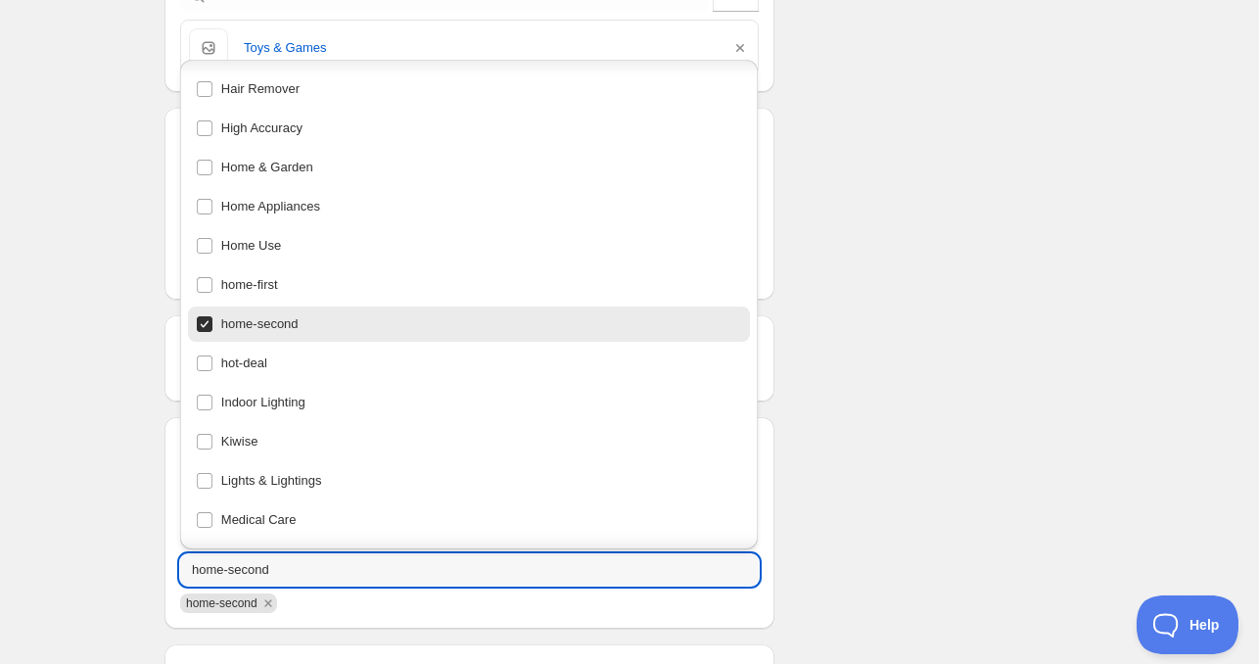
click at [888, 395] on div "Schedule name Mon Oct 13 2025 11am Your customers won't see this Product select…" at bounding box center [622, 259] width 946 height 1177
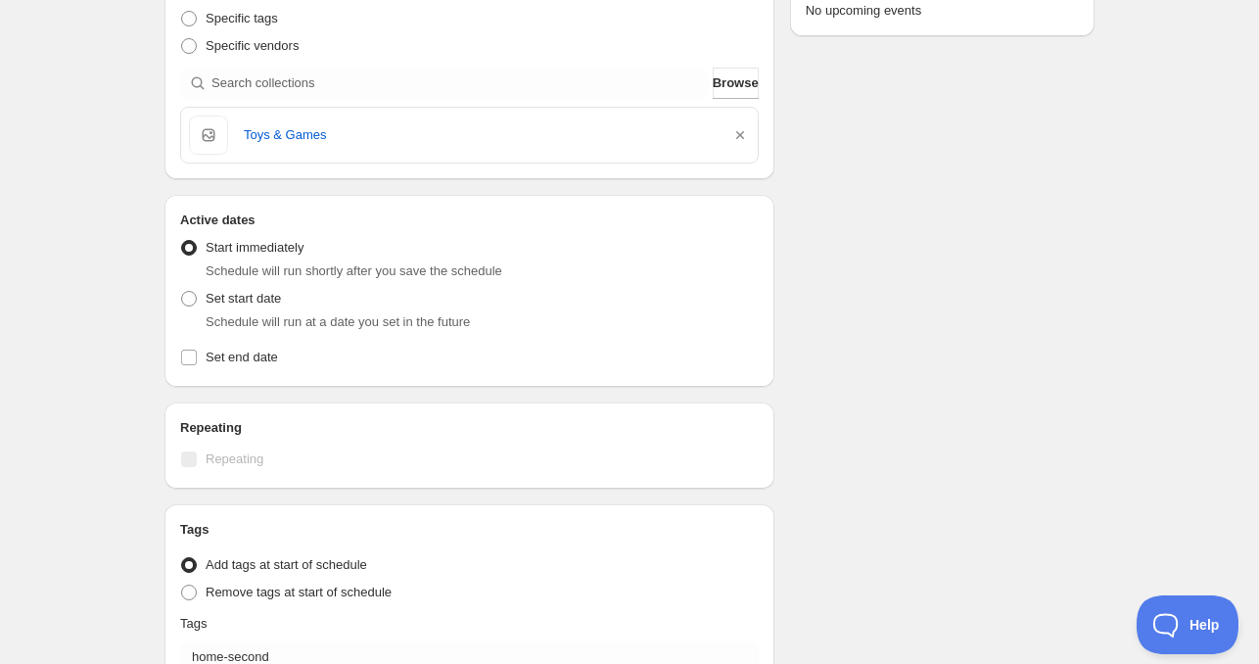
scroll to position [290, 0]
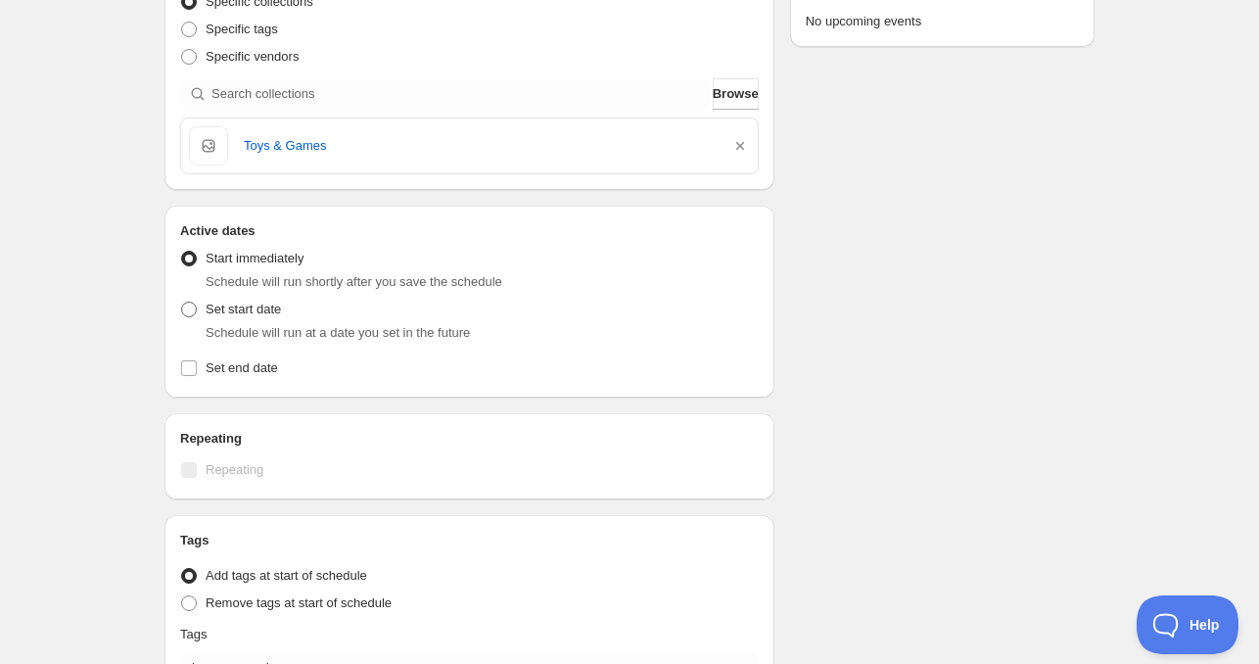
click at [210, 308] on span "Set start date" at bounding box center [243, 308] width 75 height 15
click at [182, 302] on input "Set start date" at bounding box center [181, 301] width 1 height 1
radio input "true"
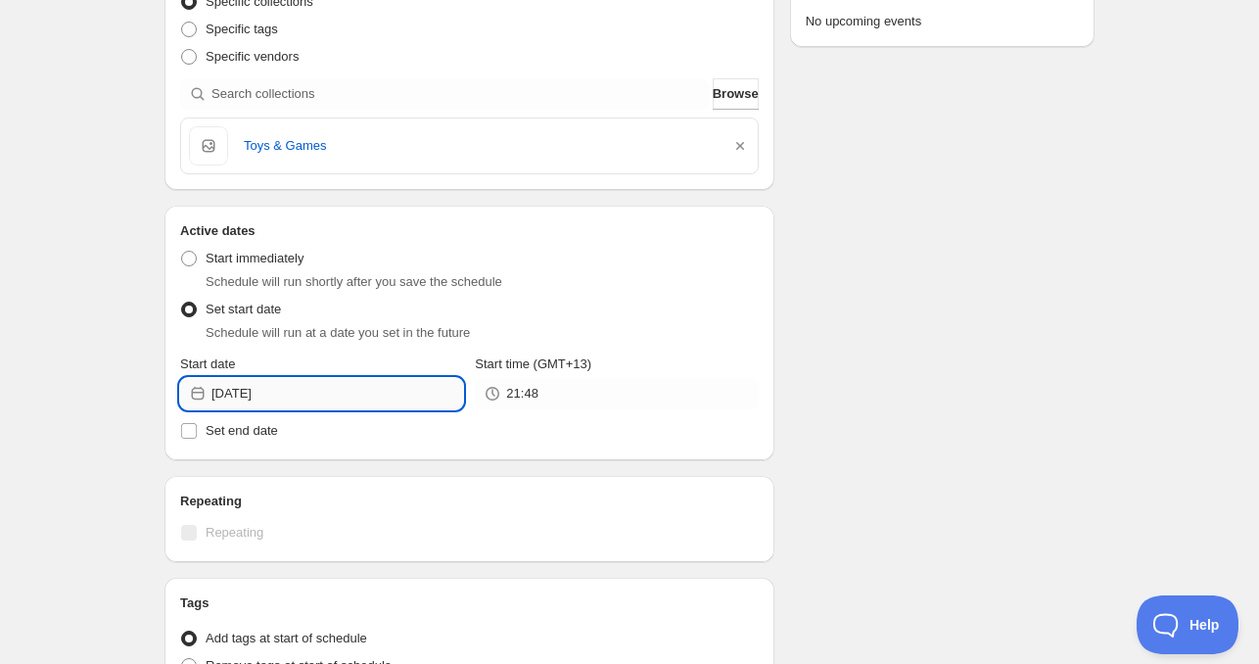
click at [350, 395] on input "2025-10-12" at bounding box center [337, 393] width 252 height 31
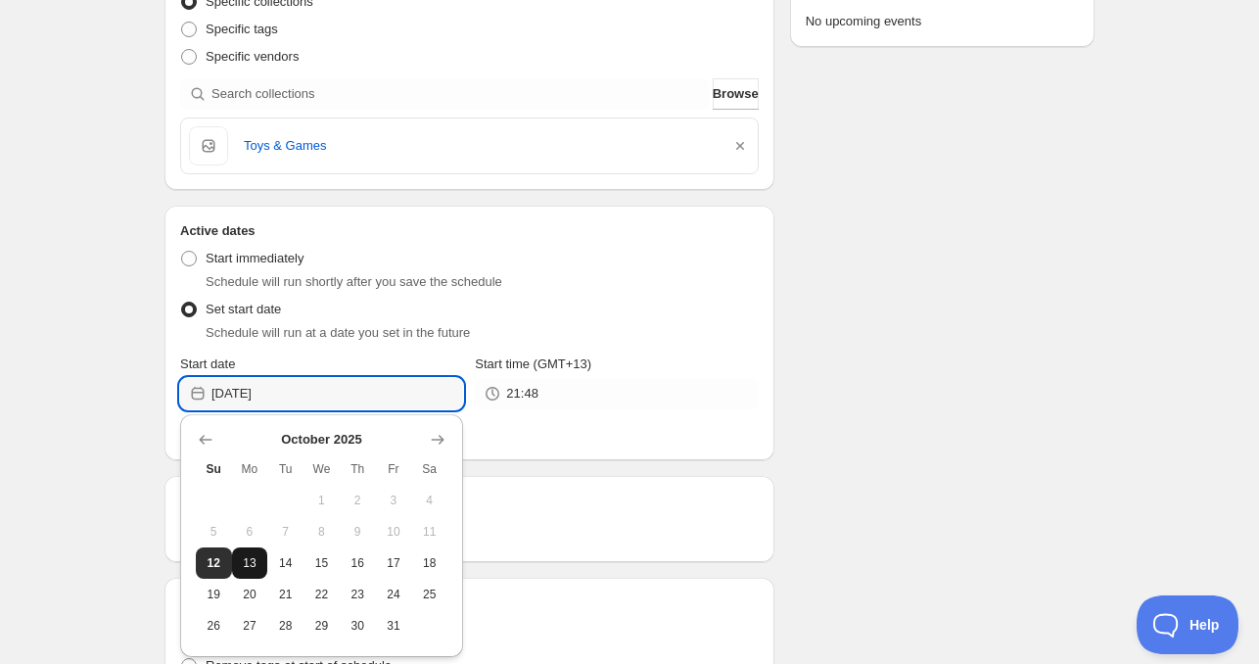
click at [261, 563] on button "13" at bounding box center [250, 562] width 36 height 31
type input "2025-10-13"
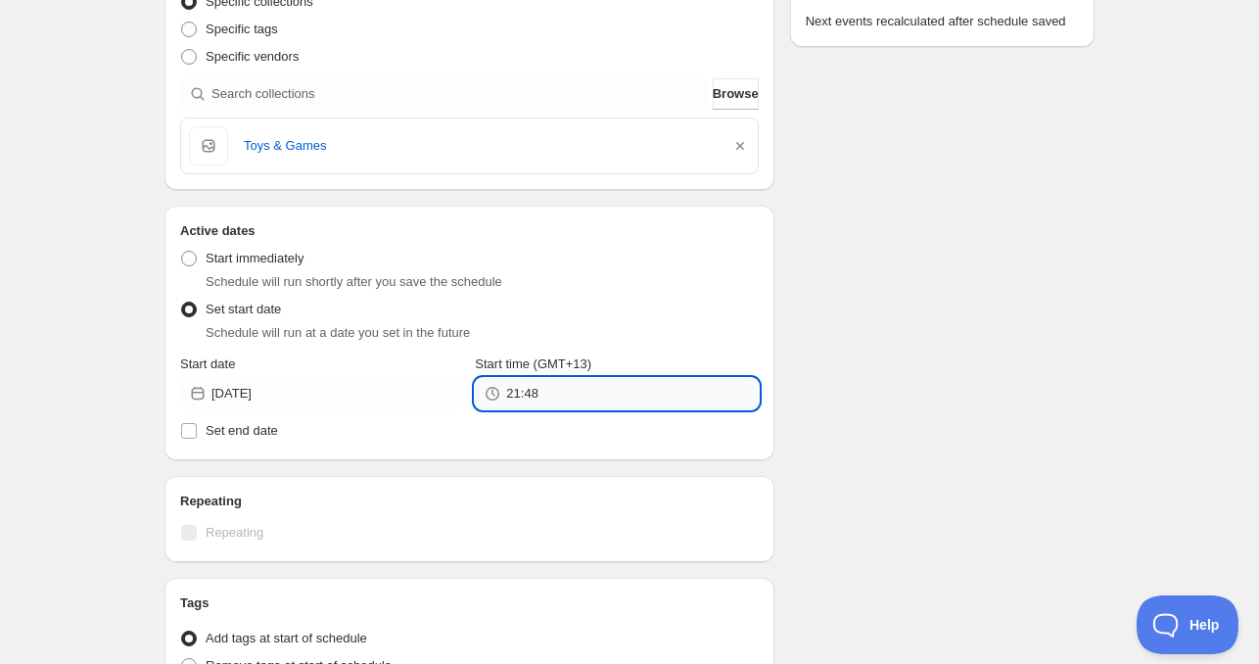
click at [537, 398] on input "21:48" at bounding box center [632, 393] width 252 height 31
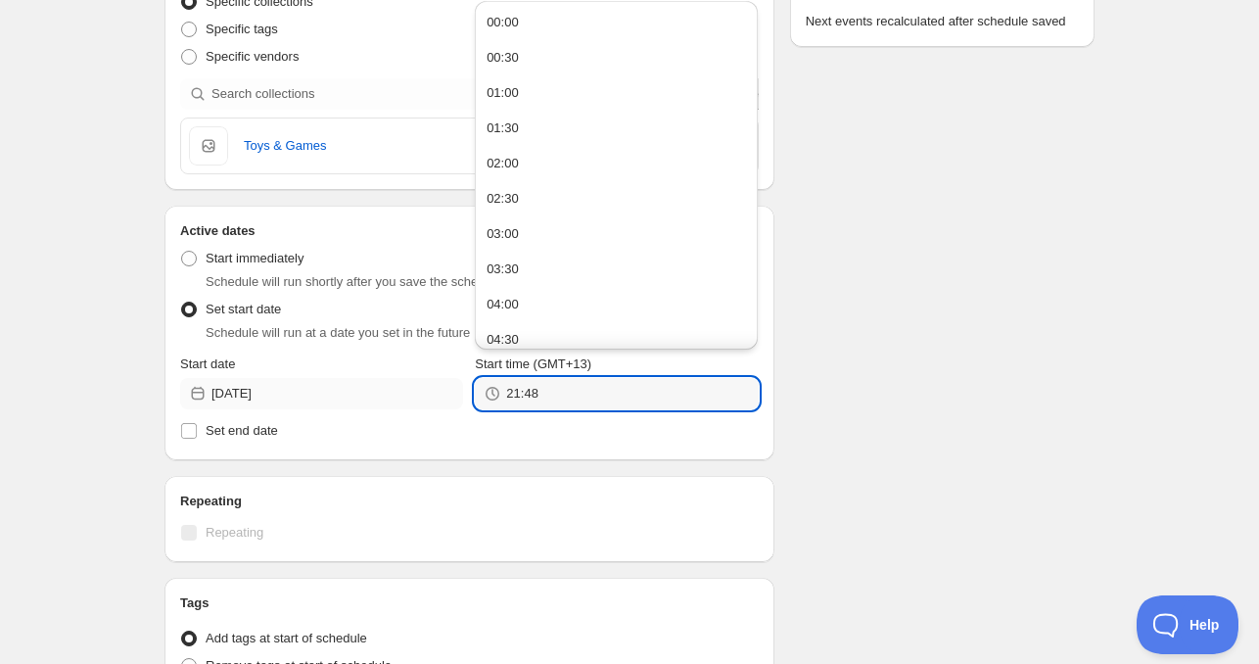
drag, startPoint x: 552, startPoint y: 397, endPoint x: 434, endPoint y: 391, distance: 118.6
click at [435, 390] on div "Start date 2025-10-13 Start time (GMT+13) 21:48" at bounding box center [469, 381] width 579 height 55
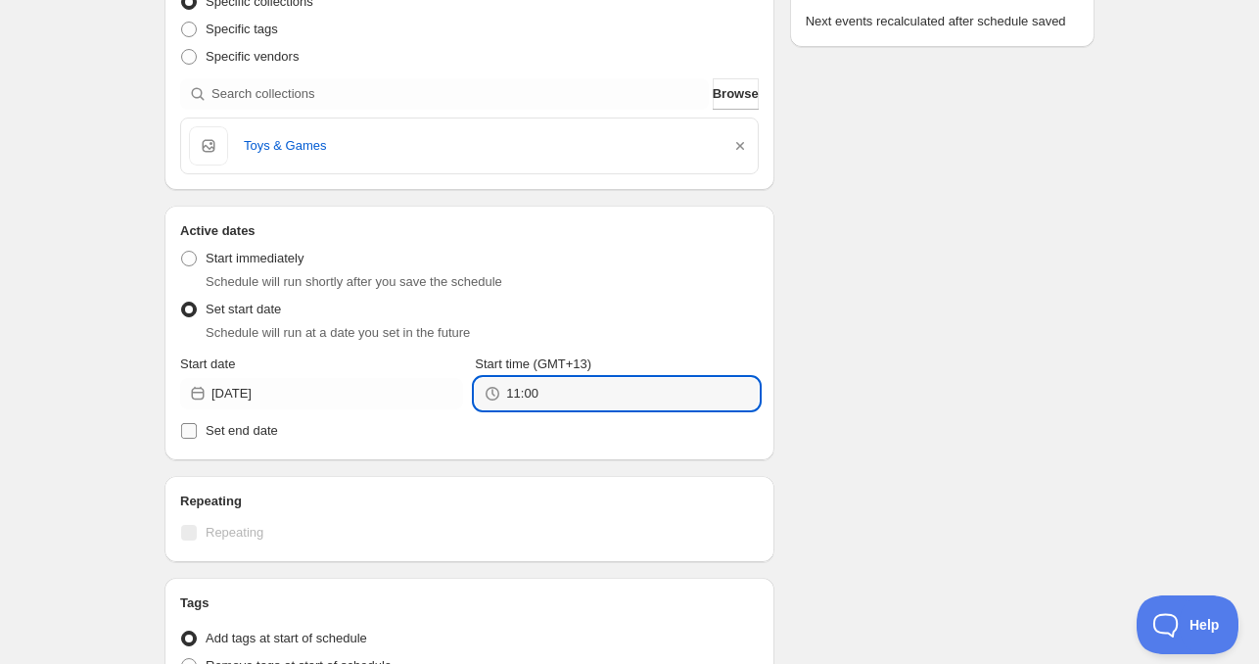
type input "11:00"
click at [260, 425] on span "Set end date" at bounding box center [242, 430] width 72 height 15
click at [197, 425] on input "Set end date" at bounding box center [189, 431] width 16 height 16
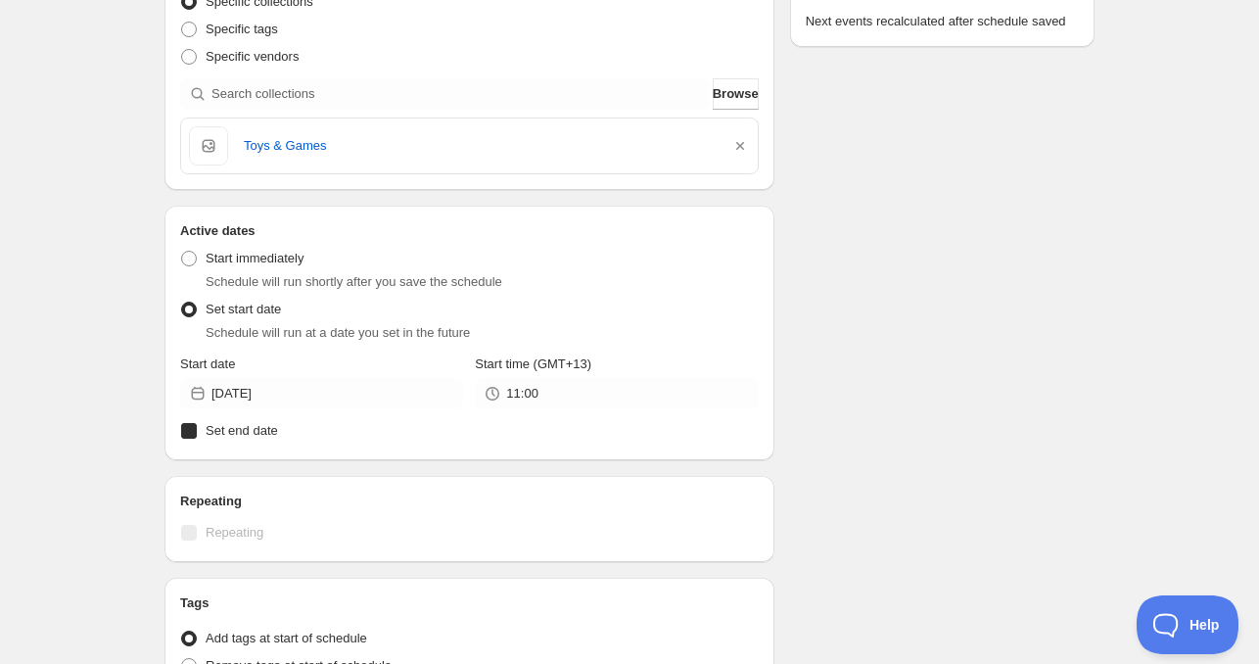
checkbox input "true"
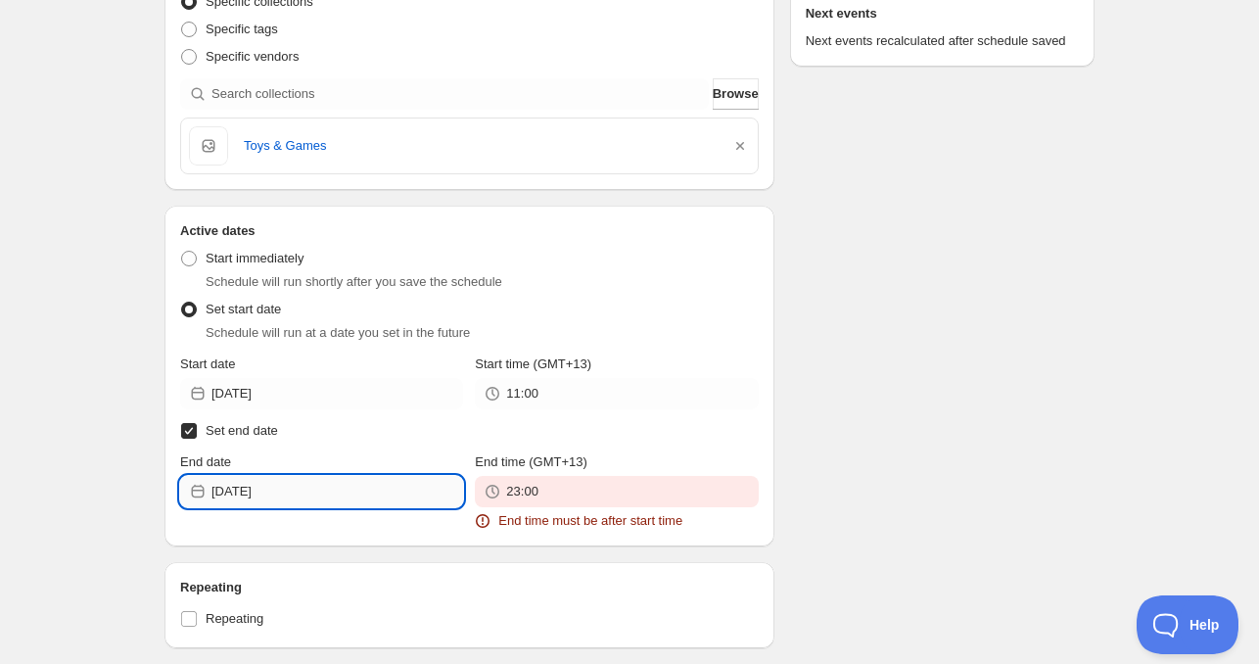
click at [296, 476] on input "2025-10-12" at bounding box center [337, 491] width 252 height 31
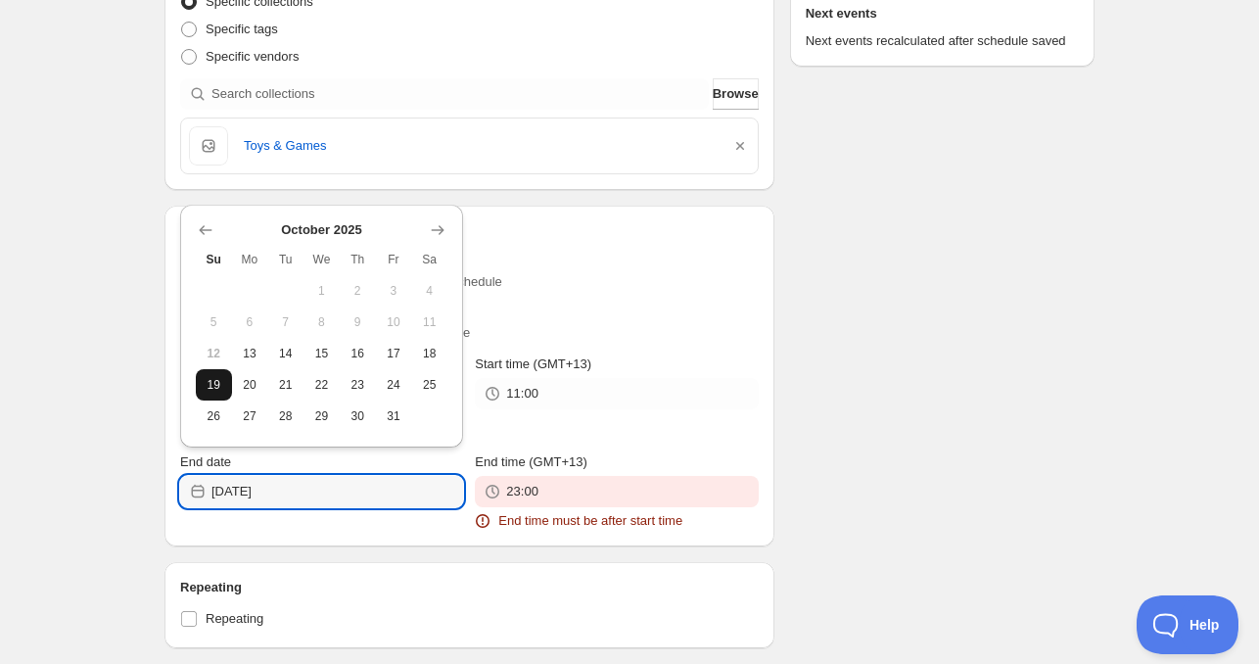
click at [226, 376] on button "19" at bounding box center [214, 384] width 36 height 31
type input "2025-10-19"
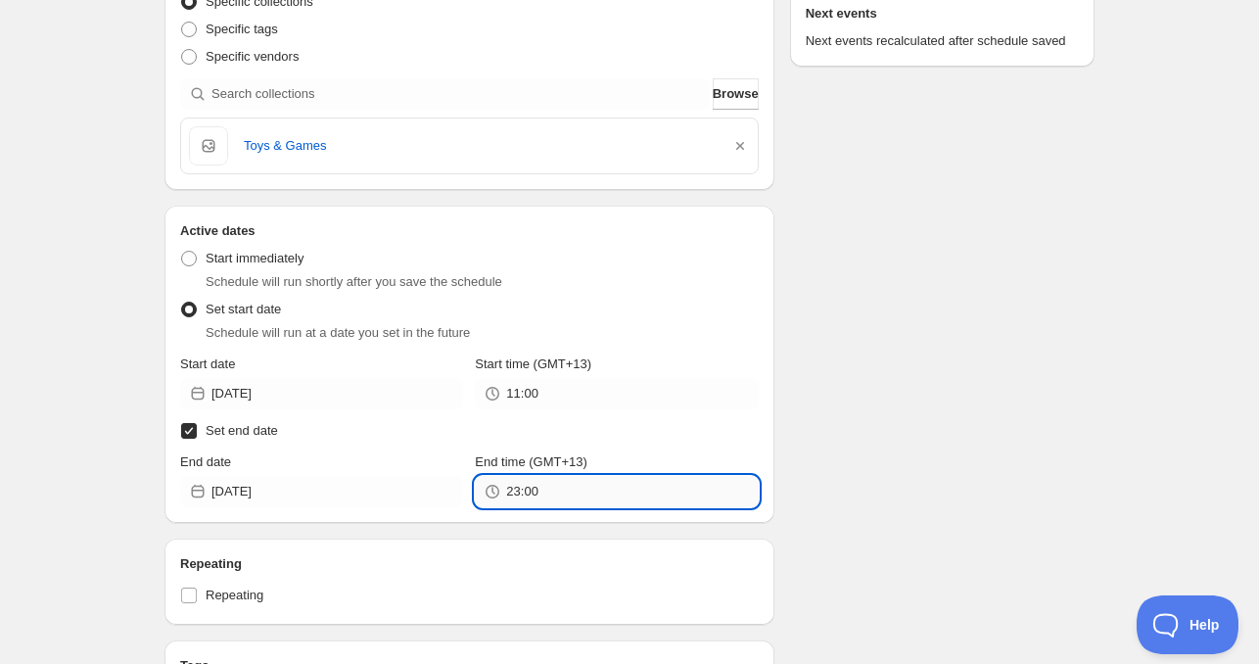
click at [564, 492] on input "23:00" at bounding box center [632, 491] width 252 height 31
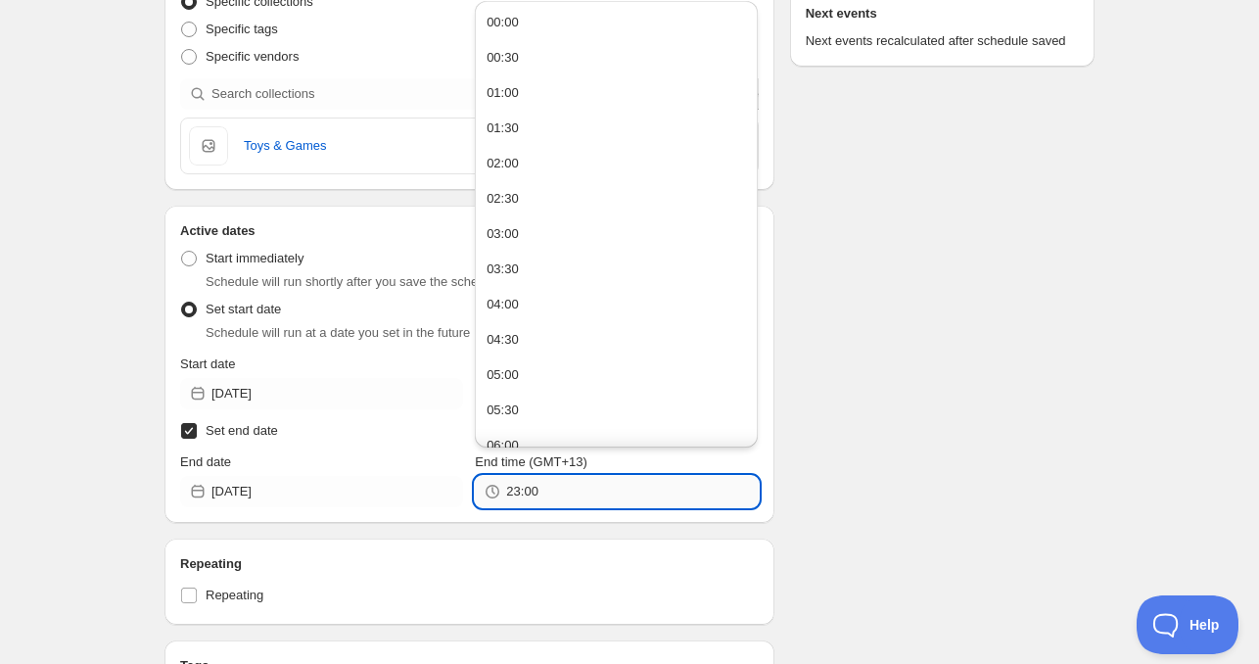
paste input "11"
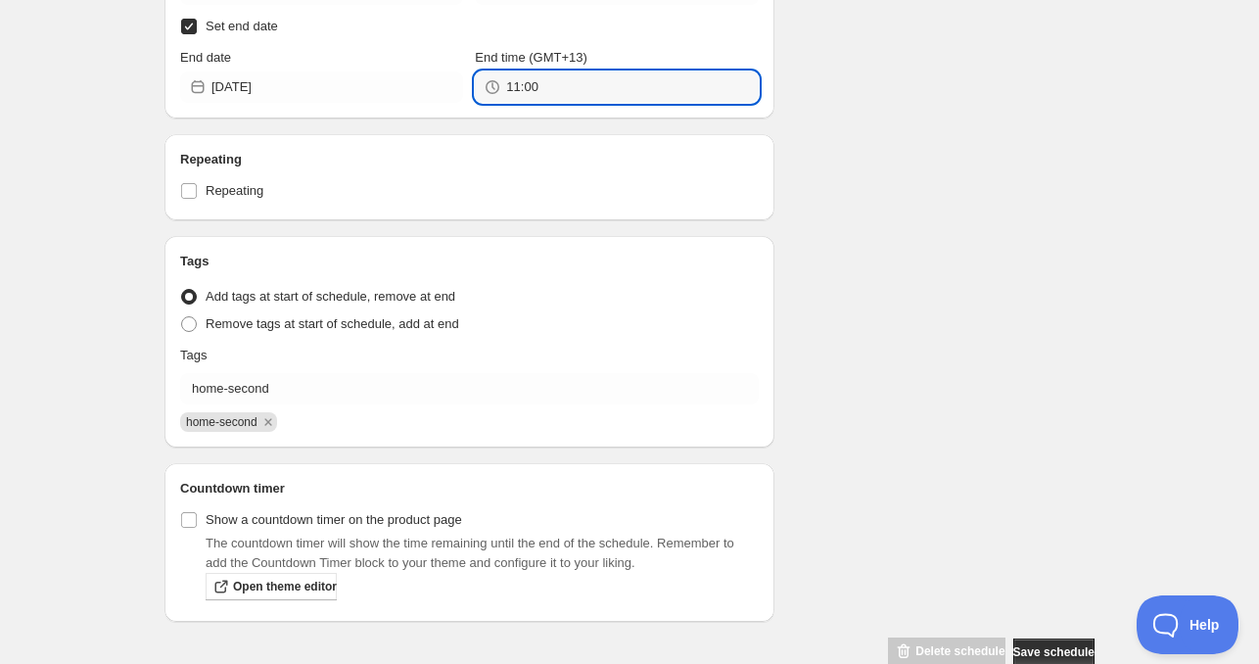
scroll to position [733, 0]
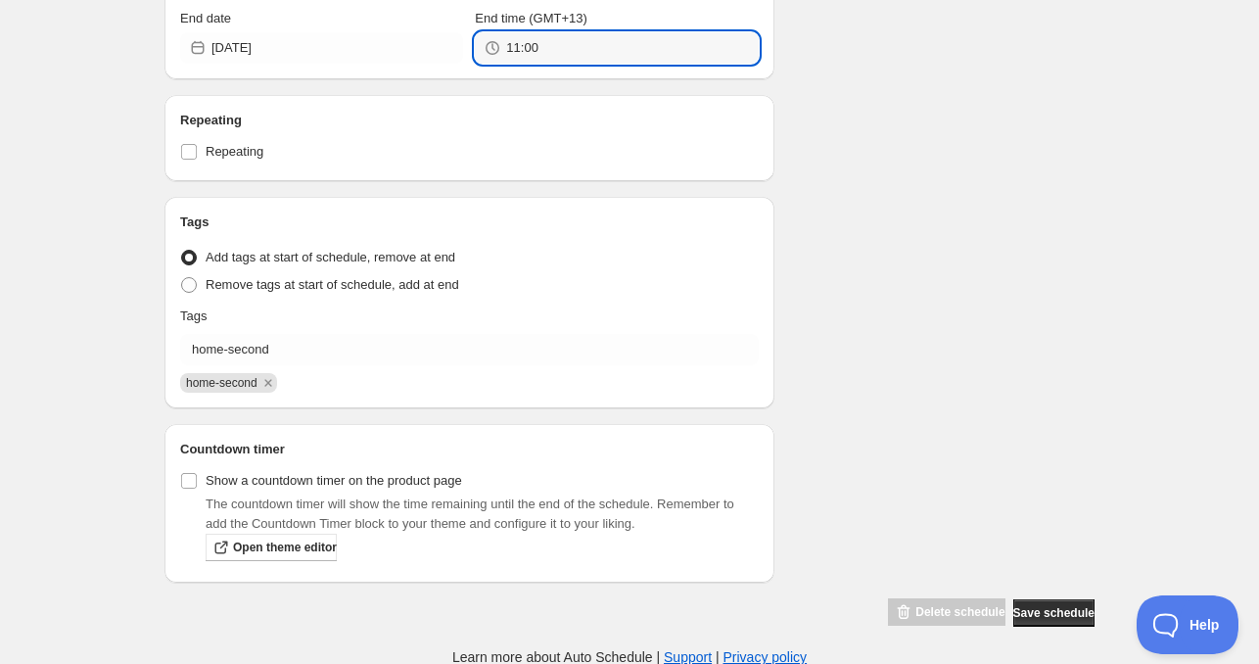
type input "11:00"
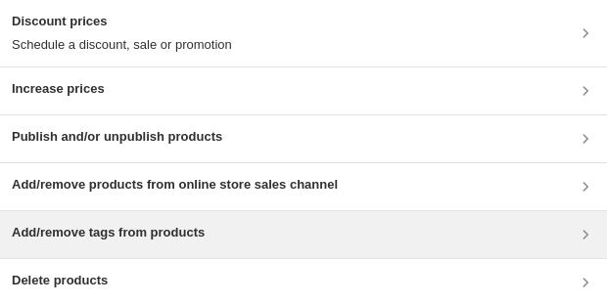
click at [148, 230] on h3 "Add/remove tags from products" at bounding box center [108, 233] width 193 height 20
click at [134, 241] on h3 "Add/remove tags from products" at bounding box center [108, 233] width 193 height 20
